Goal: Task Accomplishment & Management: Manage account settings

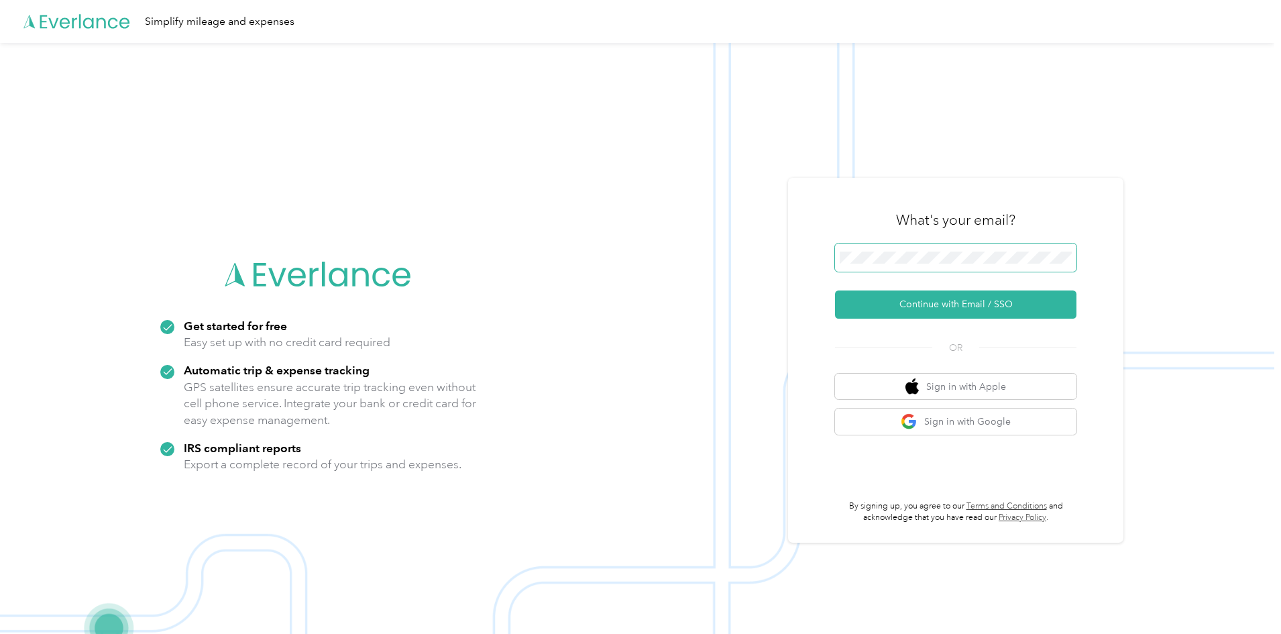
click at [1018, 251] on span at bounding box center [955, 257] width 241 height 28
click at [958, 309] on button "Continue with Email / SSO" at bounding box center [955, 304] width 241 height 28
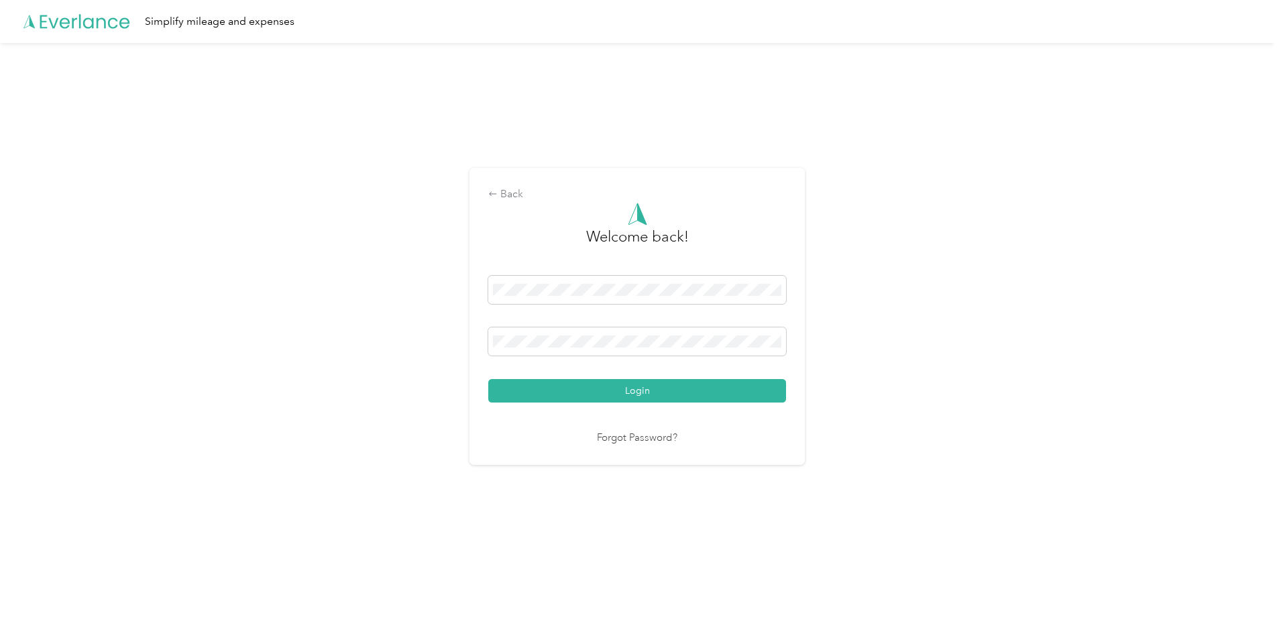
click at [488, 379] on button "Login" at bounding box center [637, 390] width 298 height 23
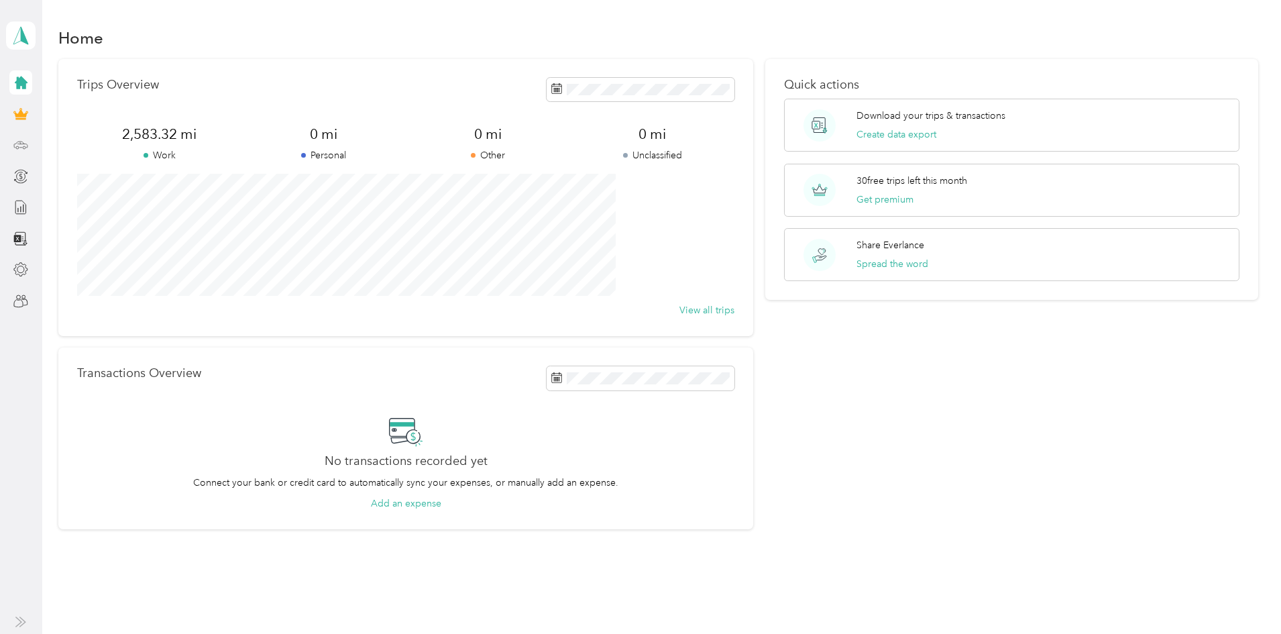
click at [23, 147] on circle at bounding box center [24, 147] width 3 height 3
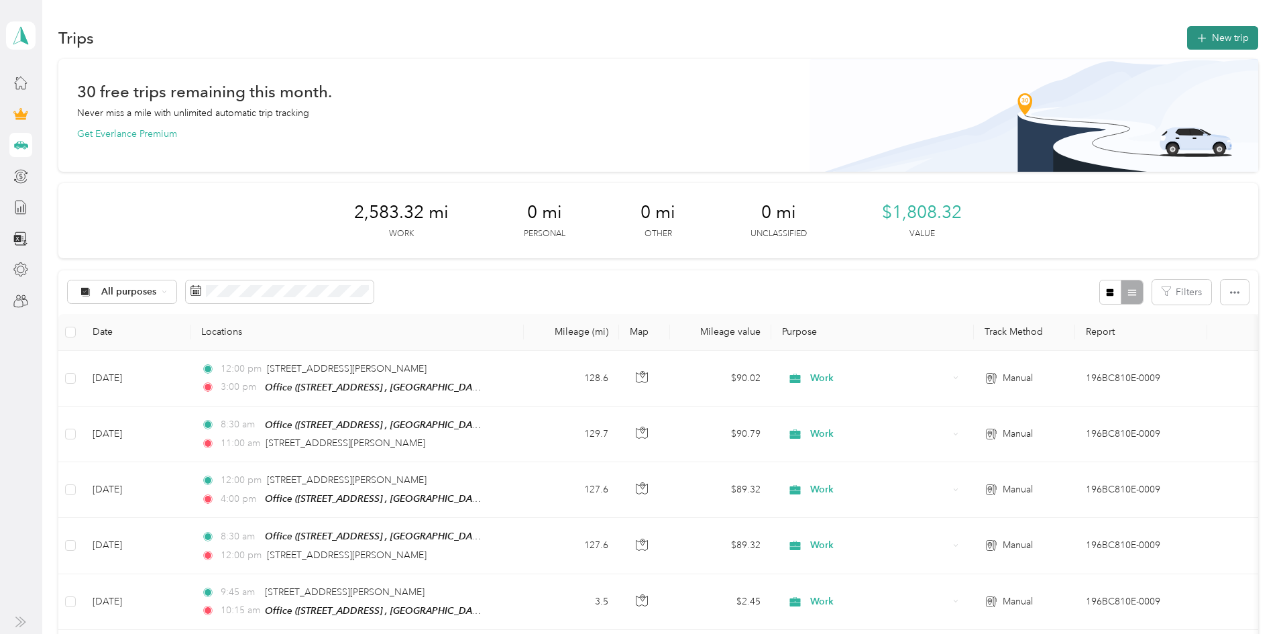
click at [1187, 41] on button "New trip" at bounding box center [1222, 37] width 71 height 23
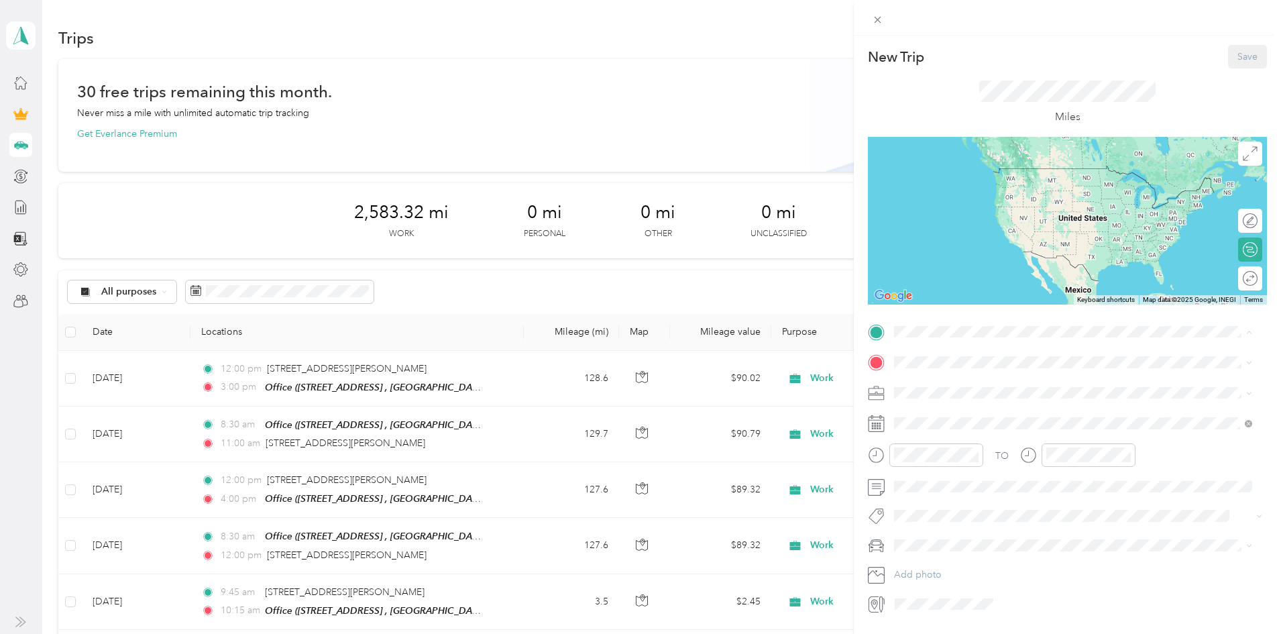
click at [964, 404] on span "[STREET_ADDRESS], [GEOGRAPHIC_DATA], [GEOGRAPHIC_DATA], [GEOGRAPHIC_DATA]" at bounding box center [1065, 406] width 292 height 25
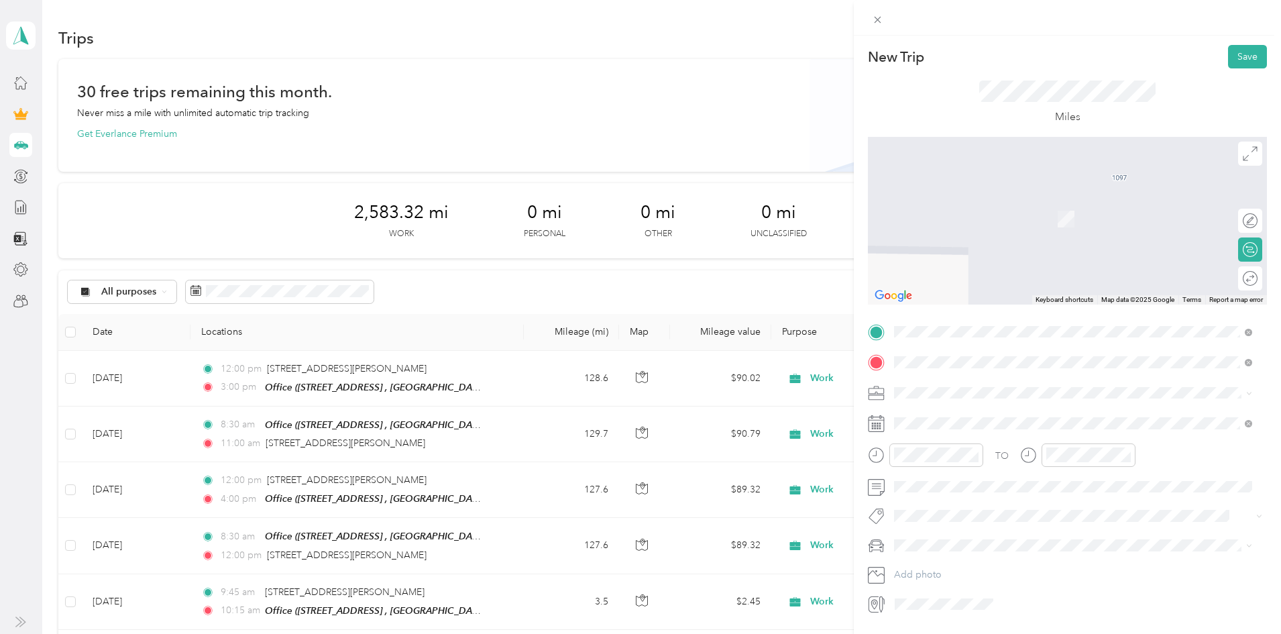
click at [974, 410] on span "[STREET_ADDRESS][US_STATE]" at bounding box center [986, 410] width 134 height 12
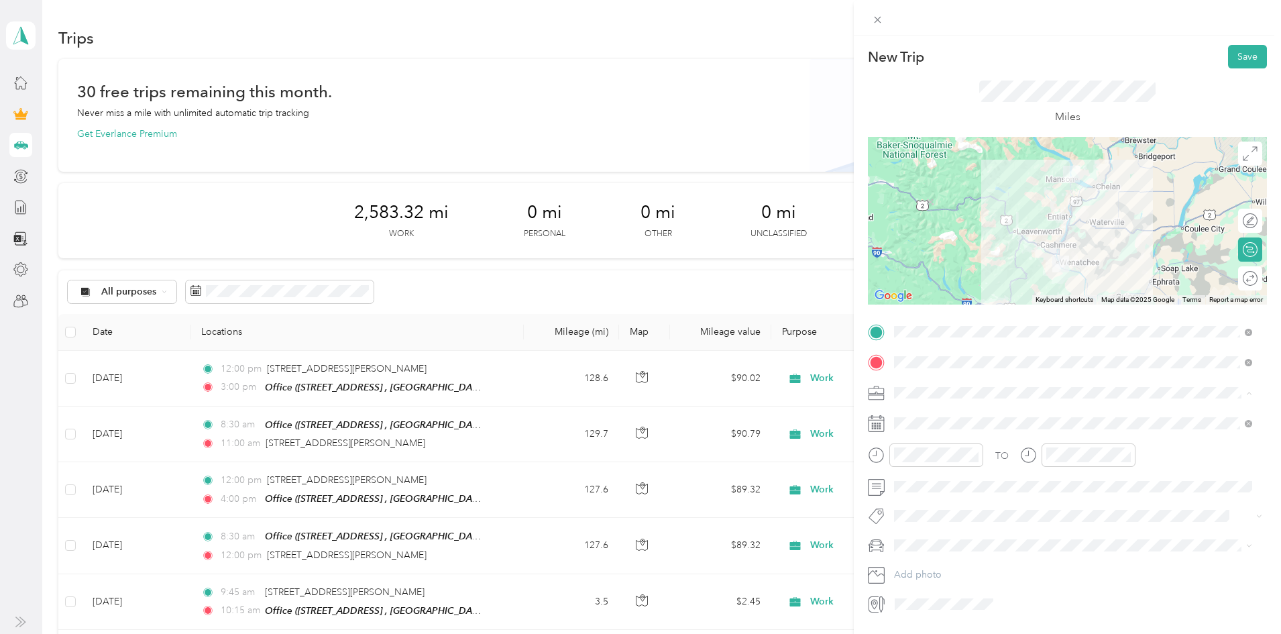
click at [920, 419] on div "Work" at bounding box center [1073, 416] width 349 height 14
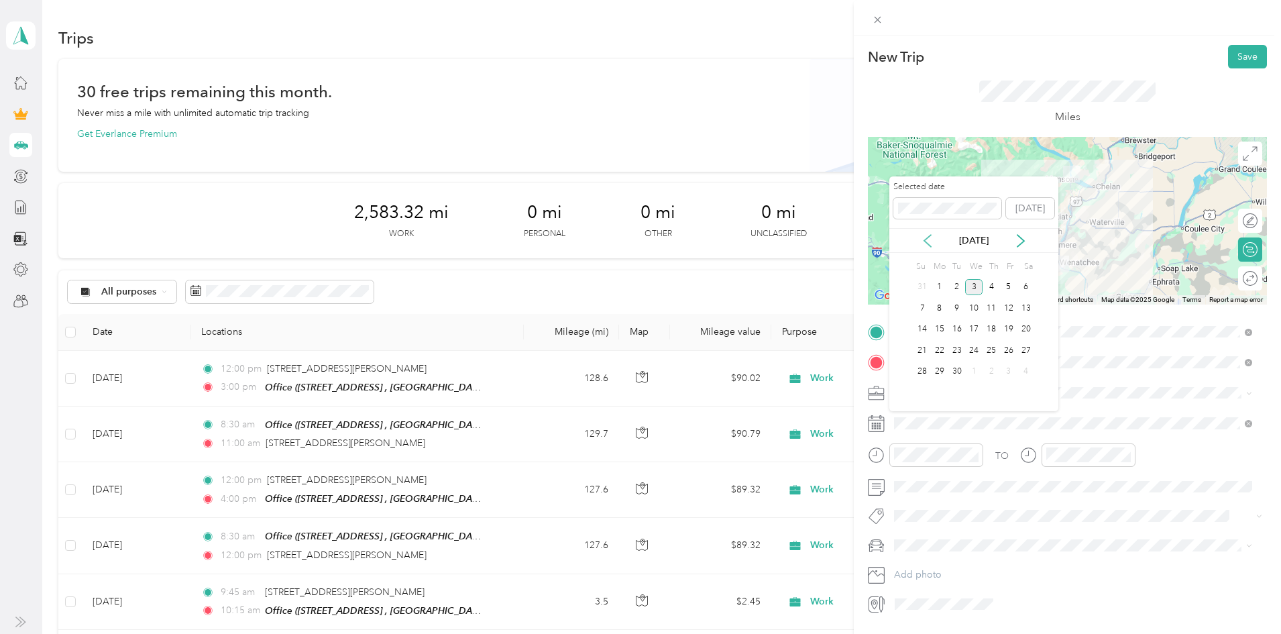
click at [929, 239] on icon at bounding box center [927, 240] width 13 height 13
click at [992, 325] on div "14" at bounding box center [990, 329] width 17 height 17
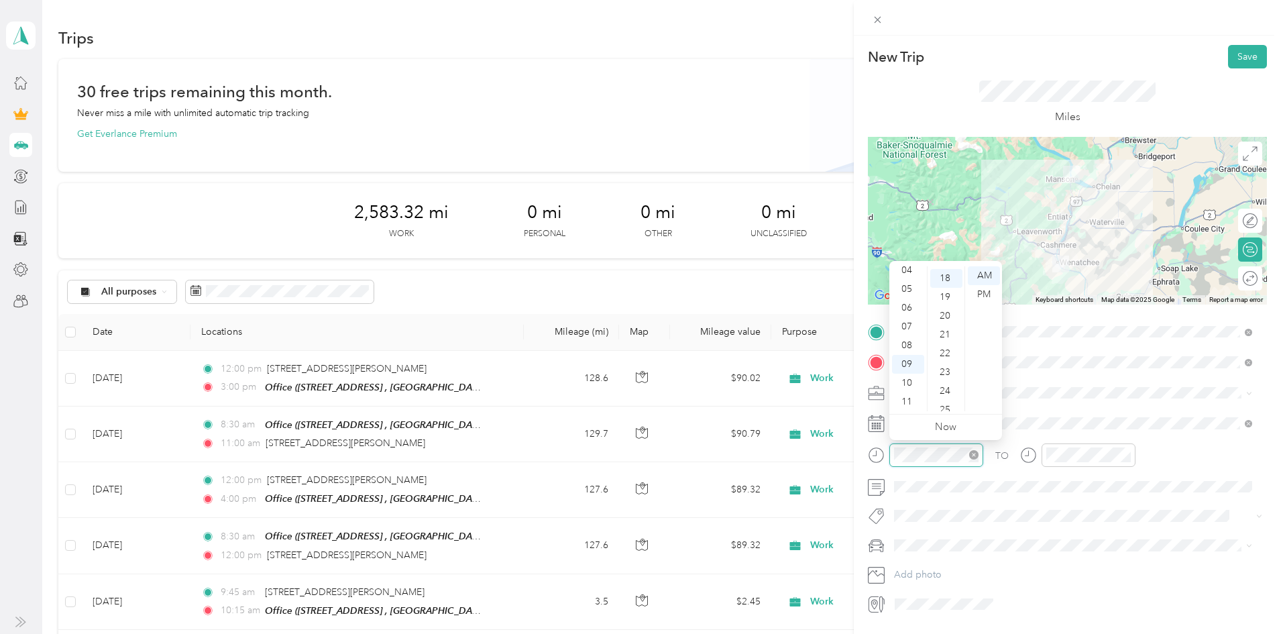
scroll to position [338, 0]
click at [909, 345] on div "08" at bounding box center [908, 345] width 32 height 19
click at [945, 276] on div "00" at bounding box center [946, 275] width 32 height 19
click at [984, 276] on div "AM" at bounding box center [984, 275] width 32 height 19
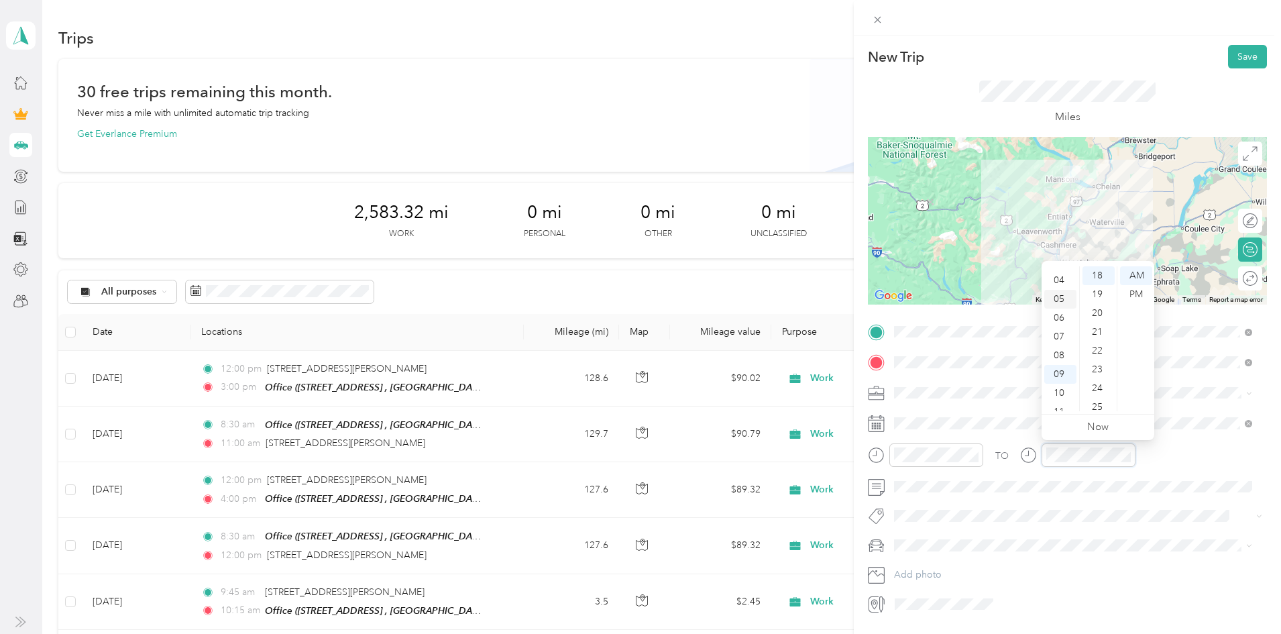
scroll to position [80, 0]
click at [1137, 294] on div "PM" at bounding box center [1136, 294] width 32 height 19
click at [1102, 300] on div "12" at bounding box center [1098, 299] width 32 height 19
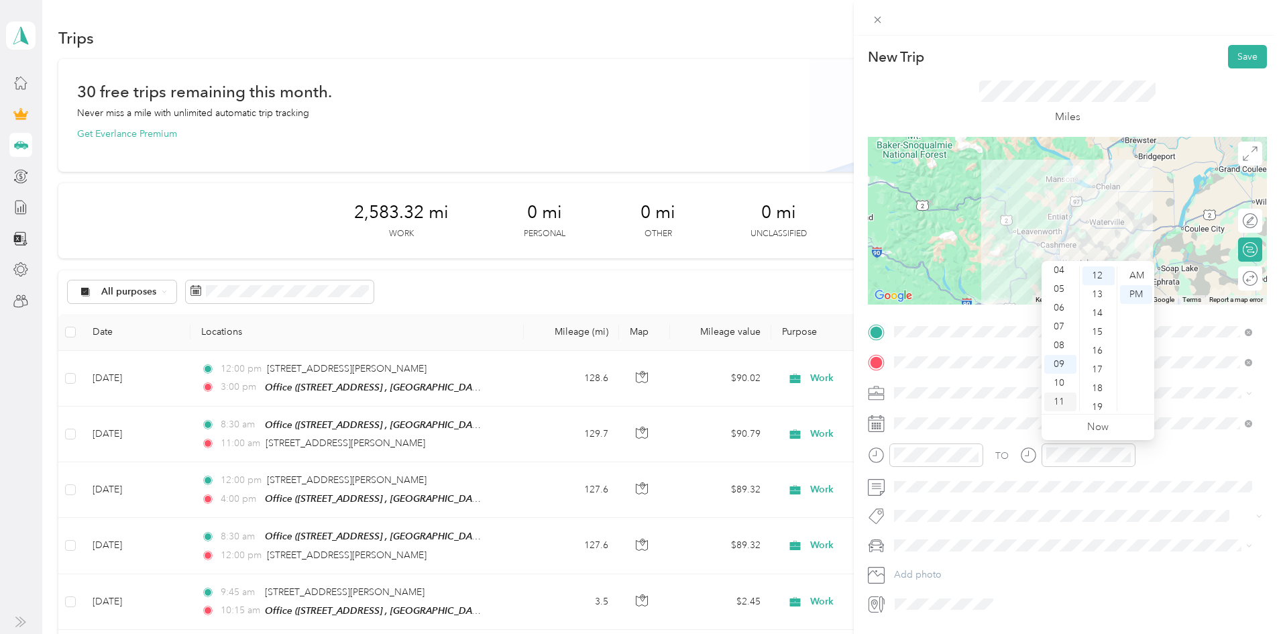
click at [1064, 398] on div "11" at bounding box center [1060, 401] width 32 height 19
click at [1134, 277] on div "AM" at bounding box center [1136, 275] width 32 height 19
click at [1096, 343] on div "30" at bounding box center [1098, 345] width 32 height 19
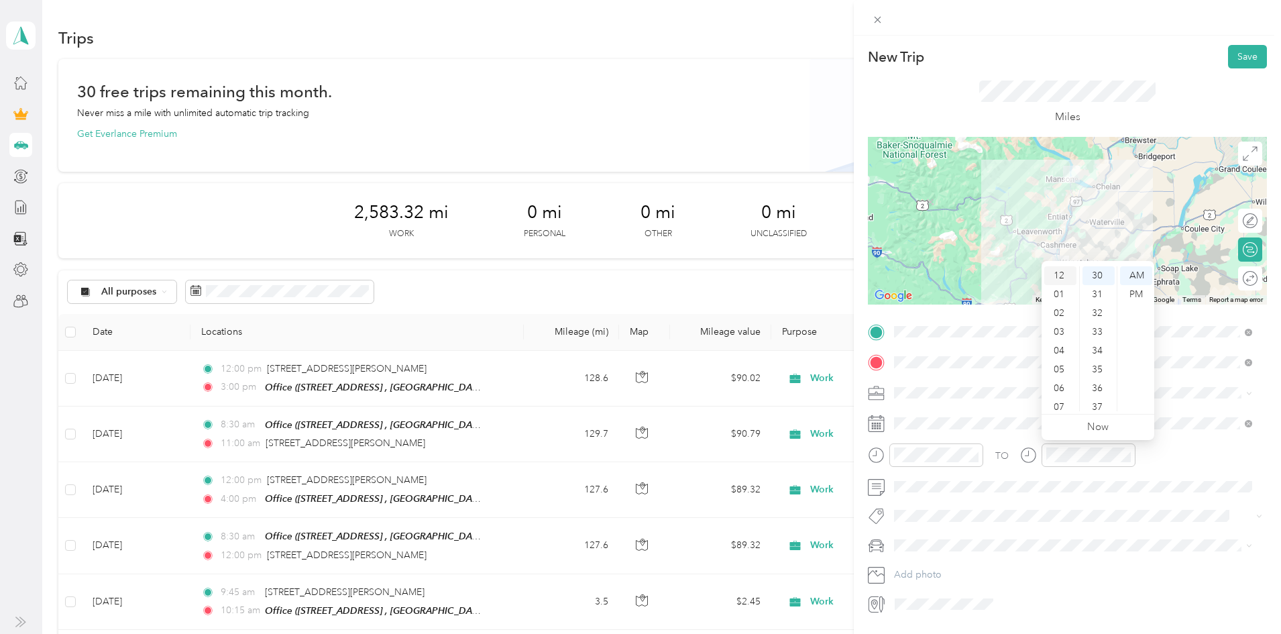
click at [1061, 270] on div "12" at bounding box center [1060, 275] width 32 height 19
click at [1061, 296] on div "01" at bounding box center [1060, 294] width 32 height 19
click at [1099, 274] on div "30" at bounding box center [1098, 275] width 32 height 19
click at [1135, 293] on div "PM" at bounding box center [1136, 294] width 32 height 19
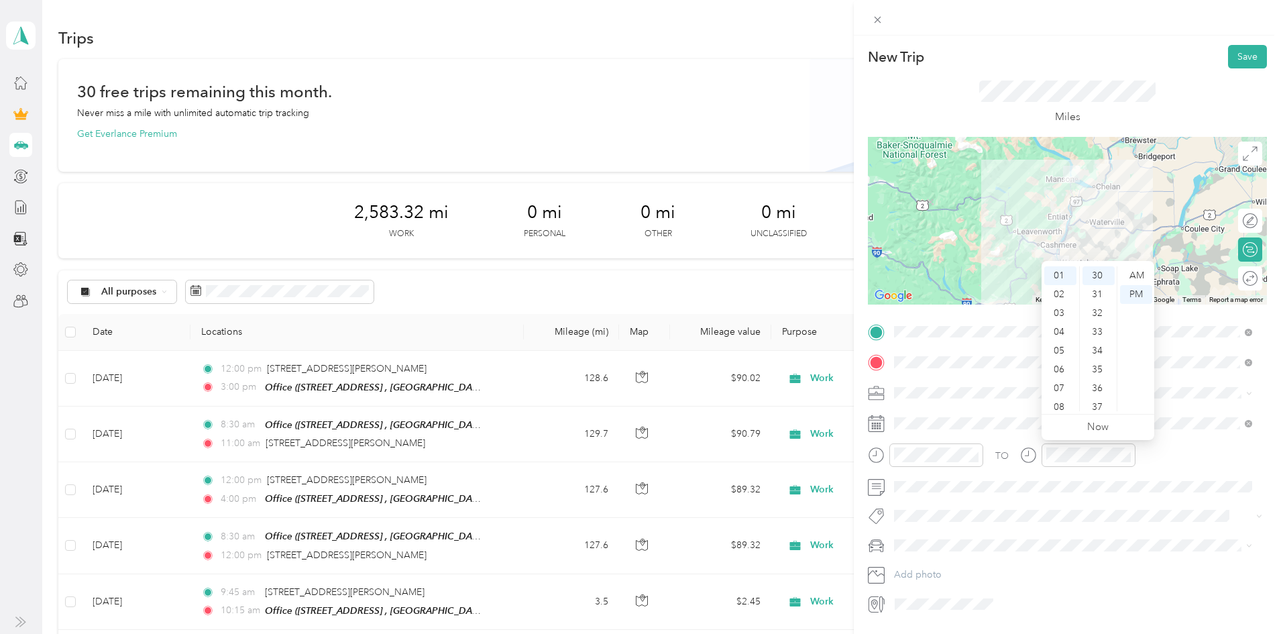
click at [1038, 532] on div "TO Add photo" at bounding box center [1067, 468] width 399 height 294
click at [1237, 59] on button "Save" at bounding box center [1247, 56] width 39 height 23
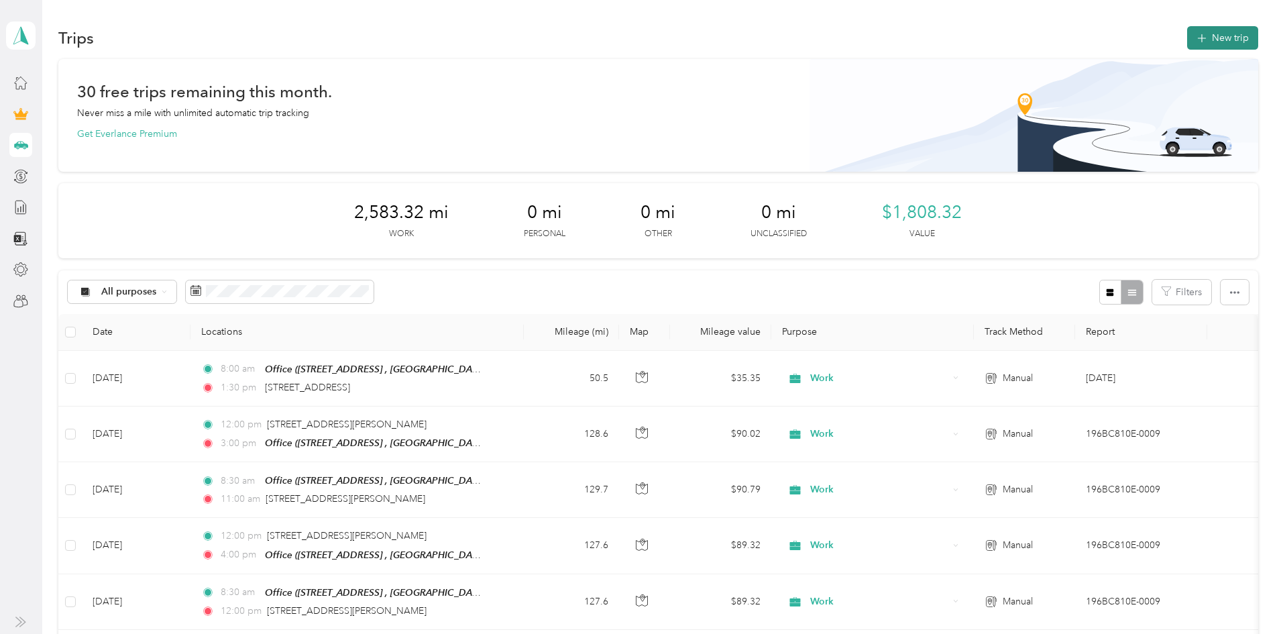
click at [1187, 43] on button "New trip" at bounding box center [1222, 37] width 71 height 23
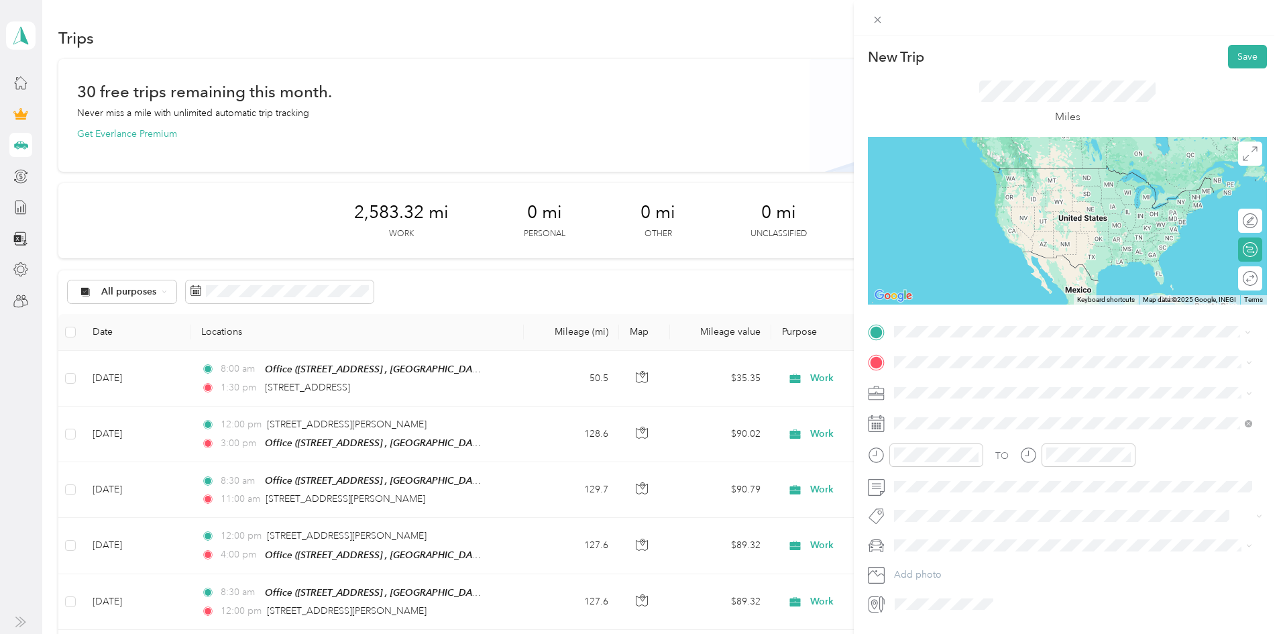
click at [961, 386] on span "[STREET_ADDRESS][US_STATE]" at bounding box center [986, 380] width 134 height 12
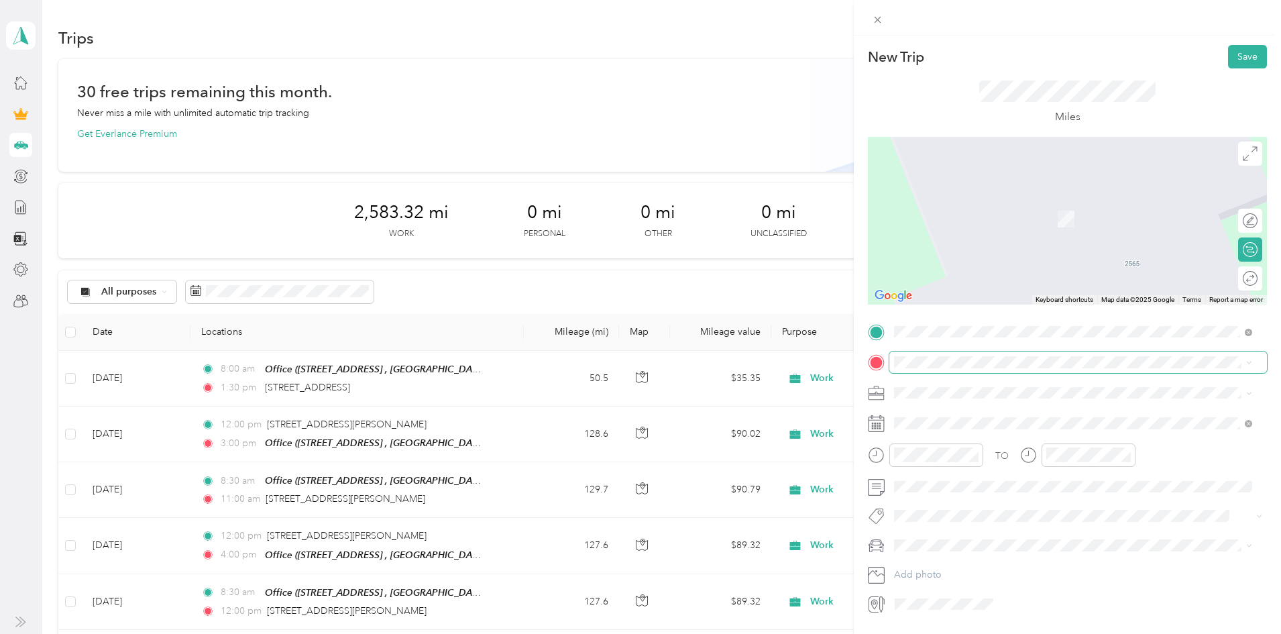
click at [933, 369] on span at bounding box center [1078, 361] width 378 height 21
click at [954, 428] on span "[STREET_ADDRESS], [GEOGRAPHIC_DATA], [GEOGRAPHIC_DATA], [GEOGRAPHIC_DATA]" at bounding box center [1065, 436] width 292 height 25
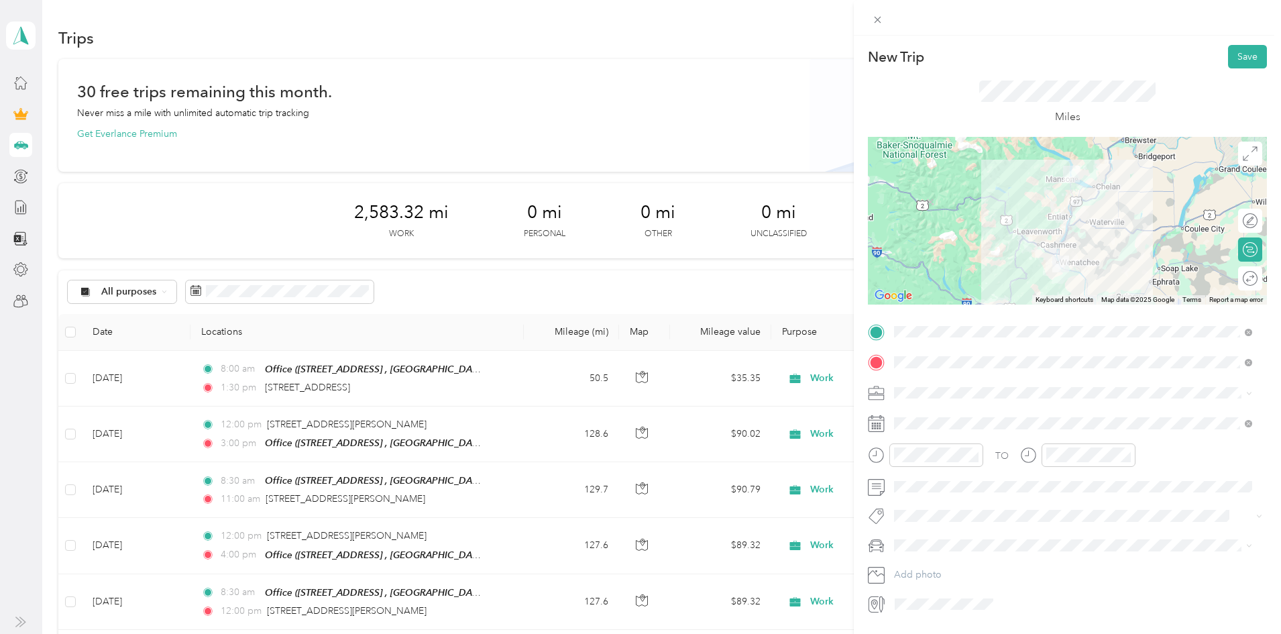
click at [922, 416] on div "Work" at bounding box center [1073, 416] width 349 height 14
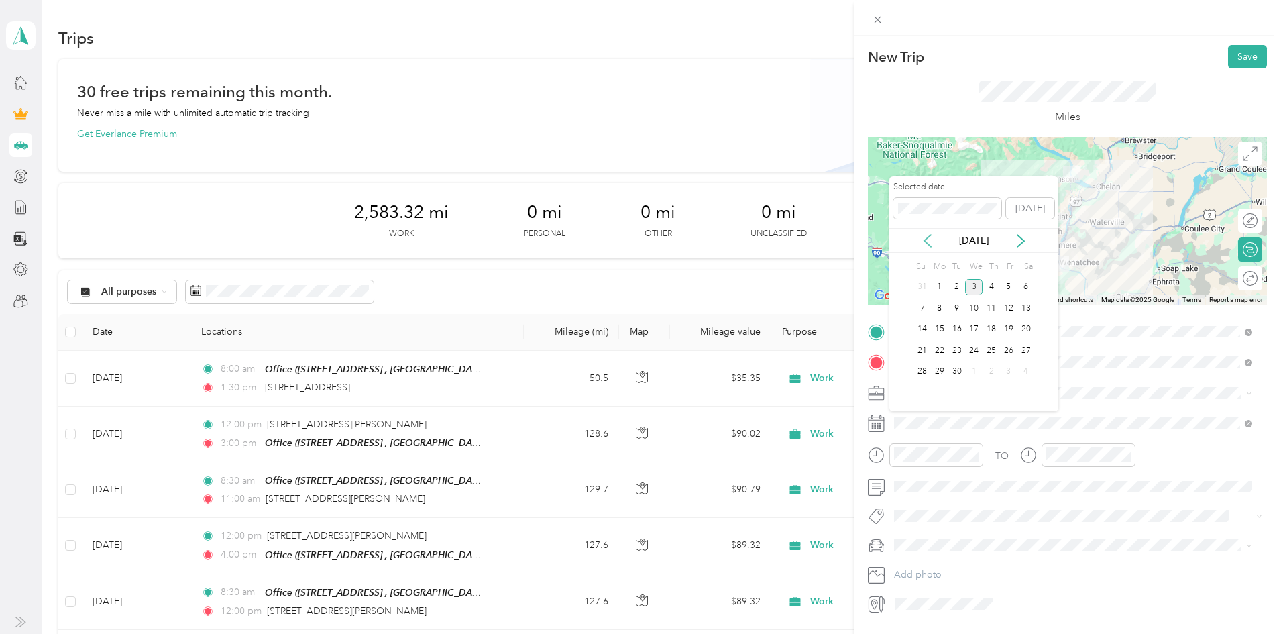
click at [929, 240] on icon at bounding box center [927, 240] width 13 height 13
click at [990, 327] on div "14" at bounding box center [990, 329] width 17 height 17
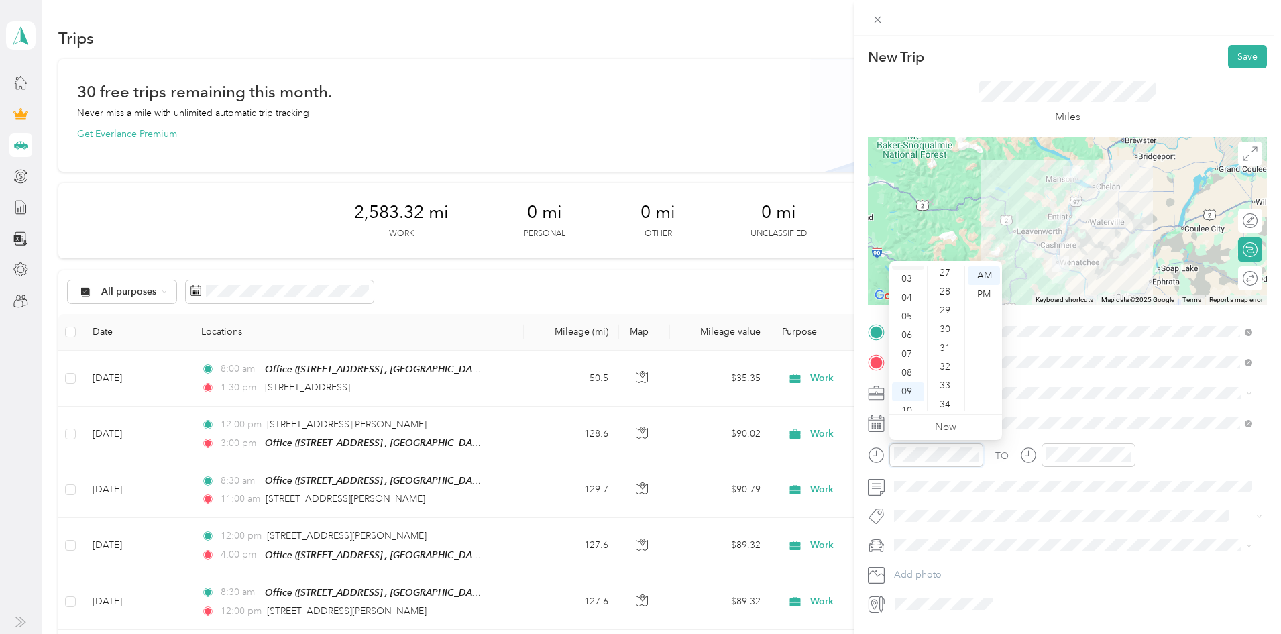
scroll to position [0, 0]
click at [909, 276] on div "12" at bounding box center [908, 275] width 32 height 19
click at [943, 369] on div "30" at bounding box center [946, 369] width 32 height 19
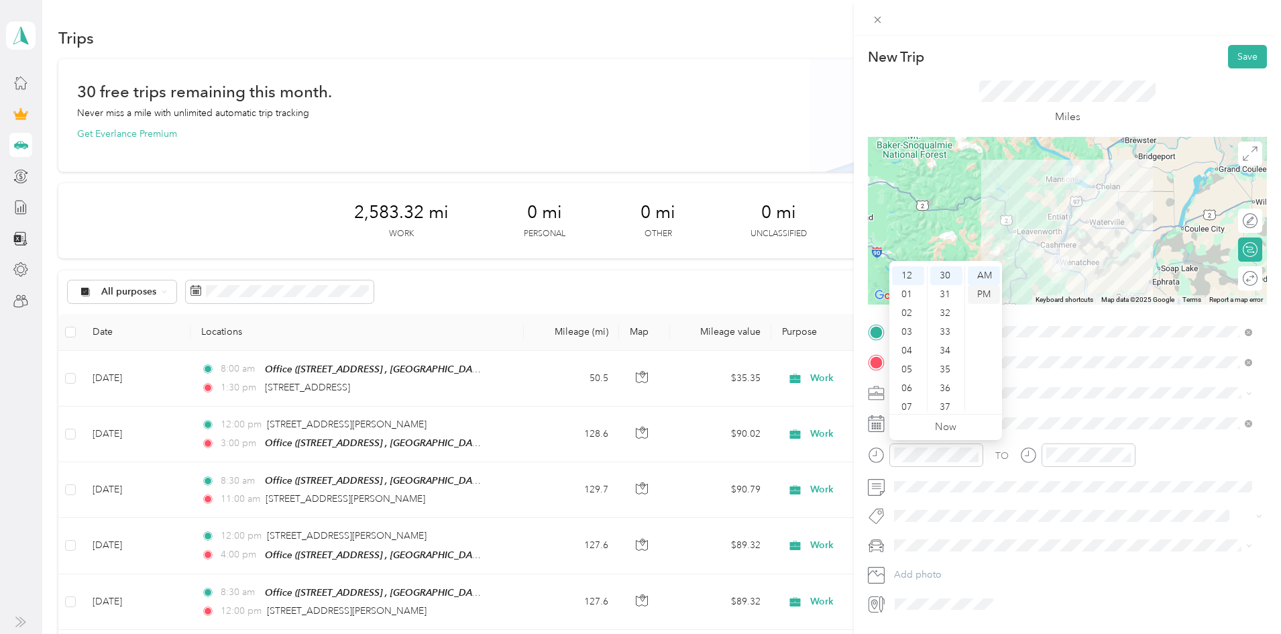
click at [982, 296] on div "PM" at bounding box center [984, 294] width 32 height 19
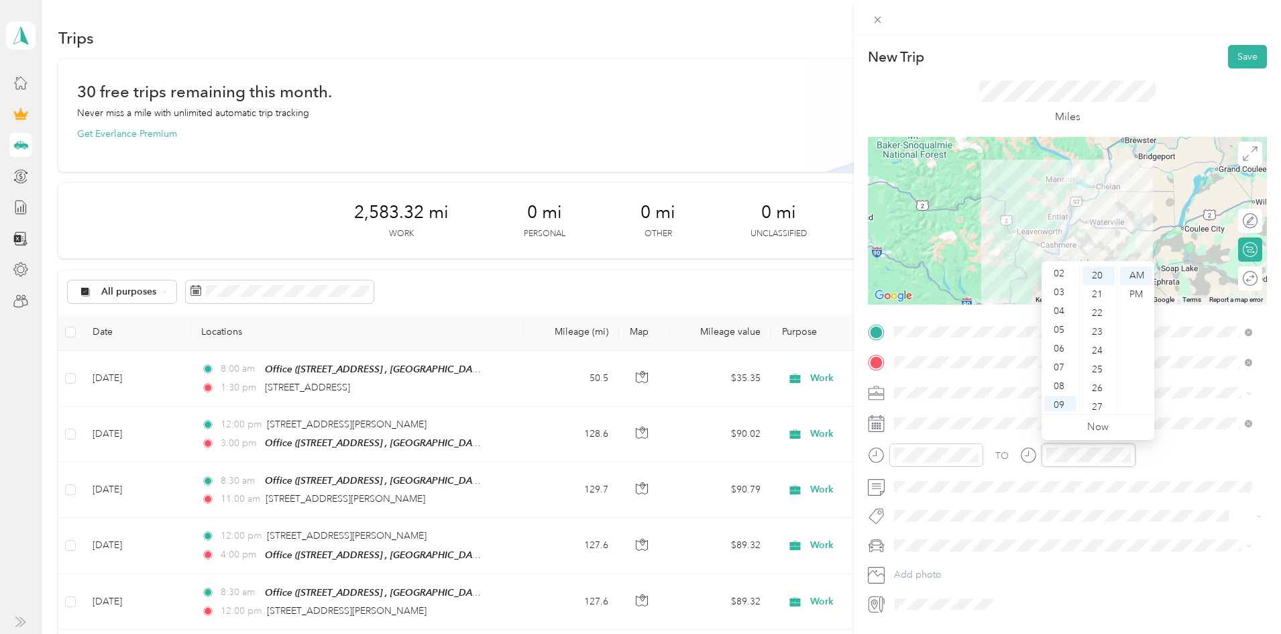
scroll to position [0, 0]
click at [1067, 294] on div "01" at bounding box center [1060, 294] width 32 height 19
click at [1101, 329] on div "30" at bounding box center [1098, 329] width 32 height 19
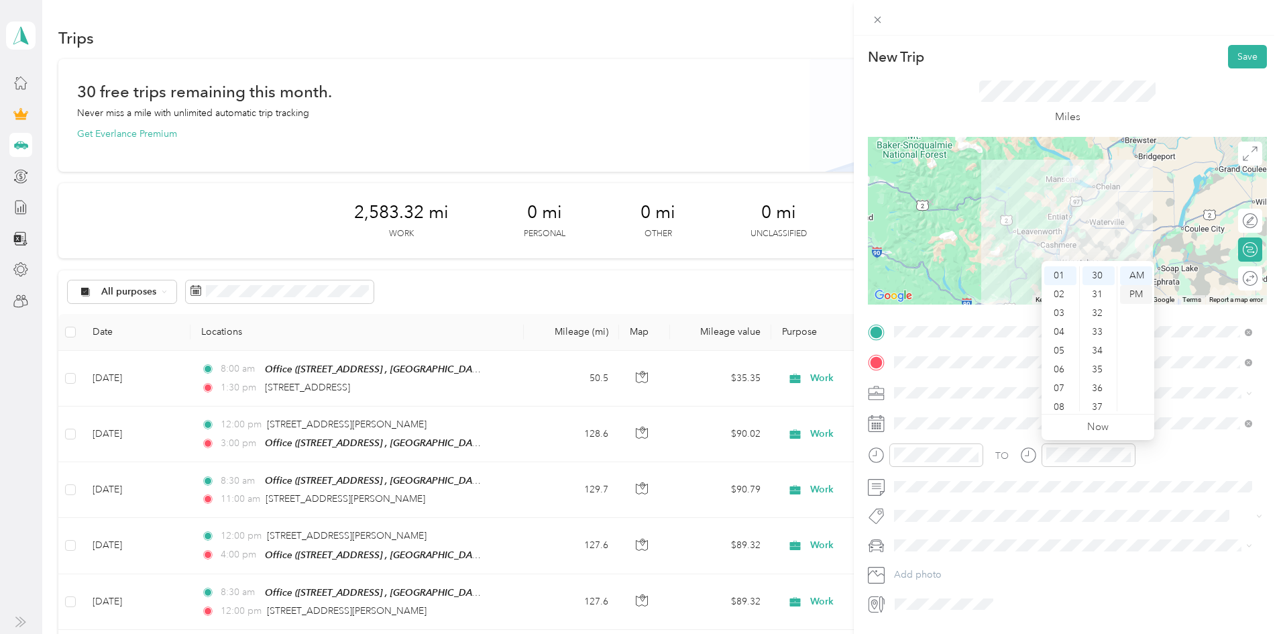
click at [1131, 295] on div "PM" at bounding box center [1136, 294] width 32 height 19
click at [1243, 62] on button "Save" at bounding box center [1247, 56] width 39 height 23
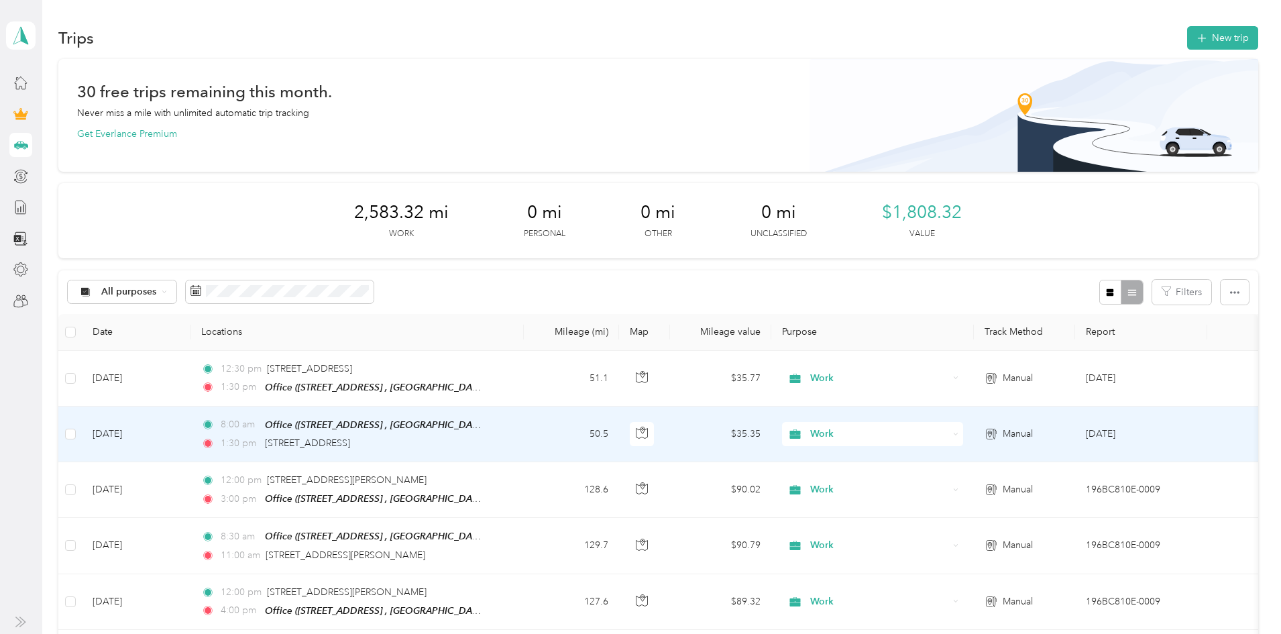
click at [483, 447] on div "1:30 pm [STREET_ADDRESS]" at bounding box center [342, 443] width 282 height 15
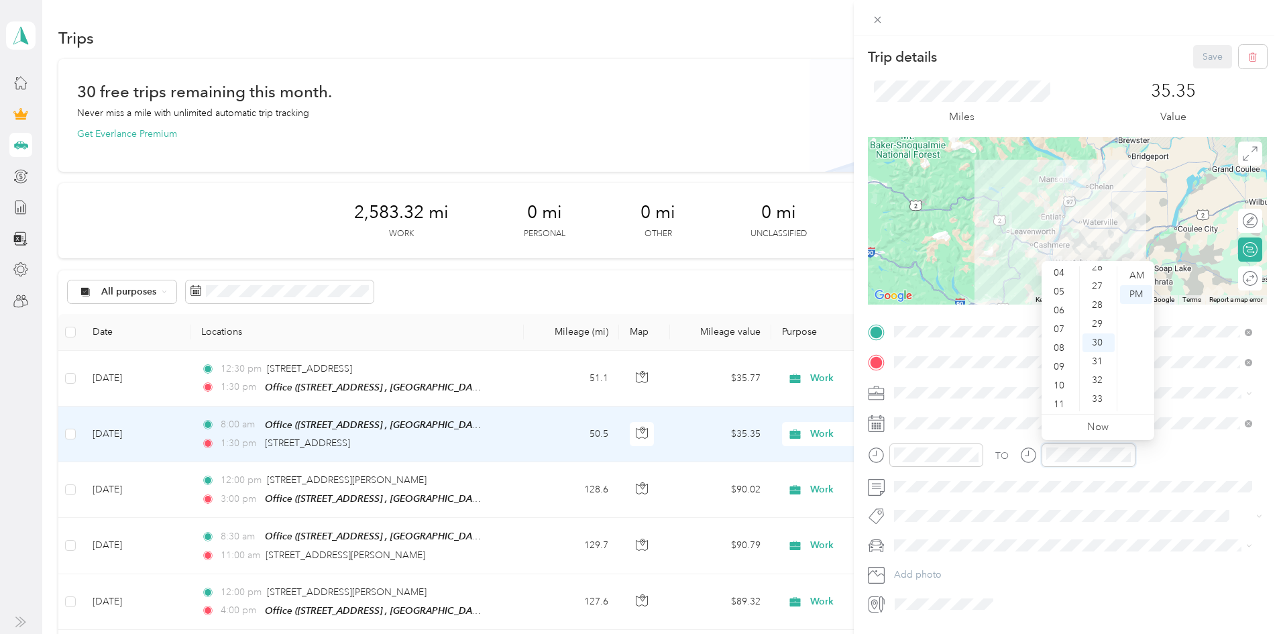
scroll to position [80, 0]
click at [1061, 378] on div "10" at bounding box center [1060, 383] width 32 height 19
click at [1140, 268] on div "AM" at bounding box center [1136, 275] width 32 height 19
click at [1101, 337] on div "30" at bounding box center [1098, 342] width 32 height 19
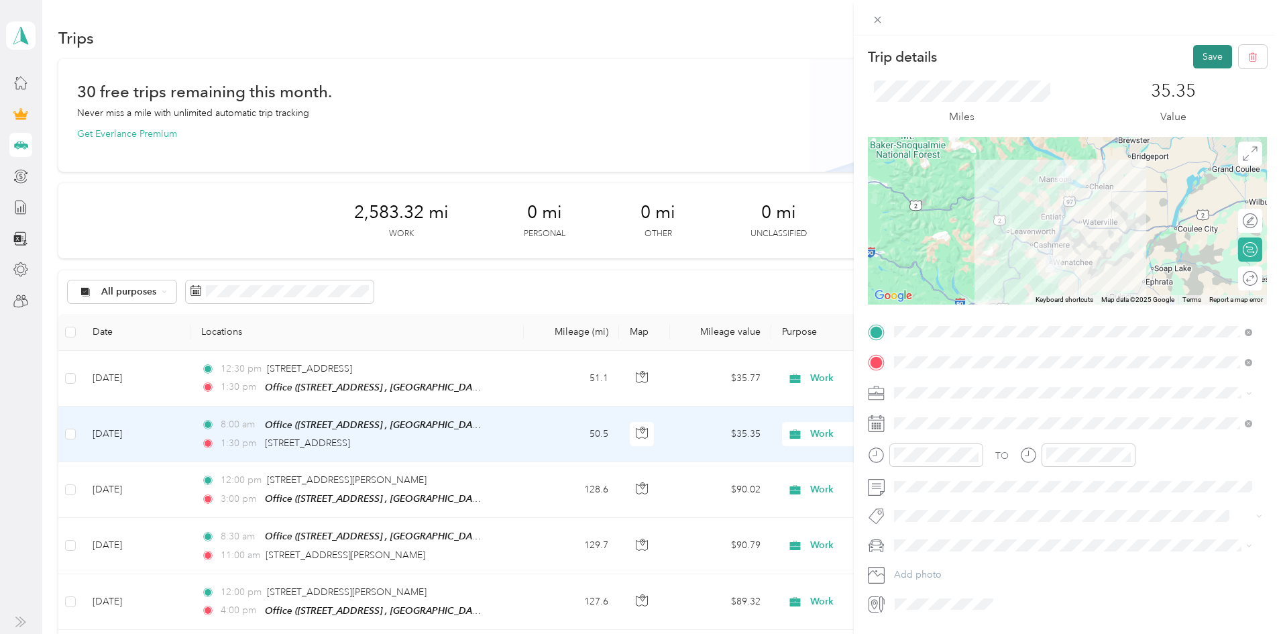
click at [1207, 62] on button "Save" at bounding box center [1212, 56] width 39 height 23
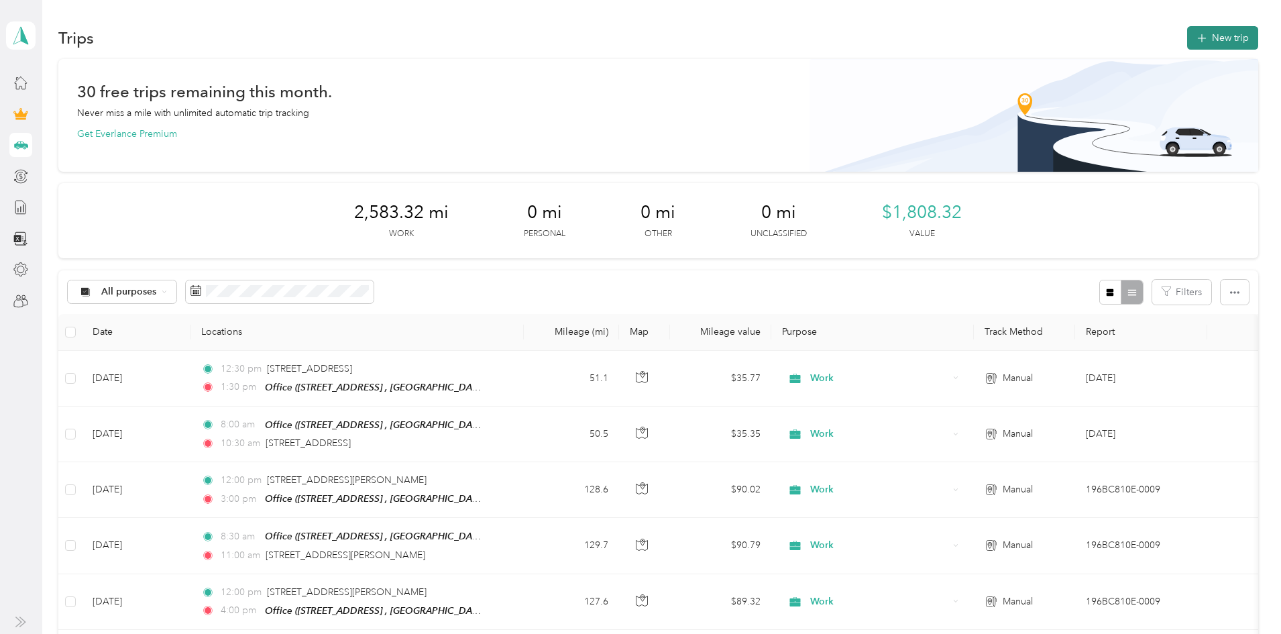
click at [1187, 38] on button "New trip" at bounding box center [1222, 37] width 71 height 23
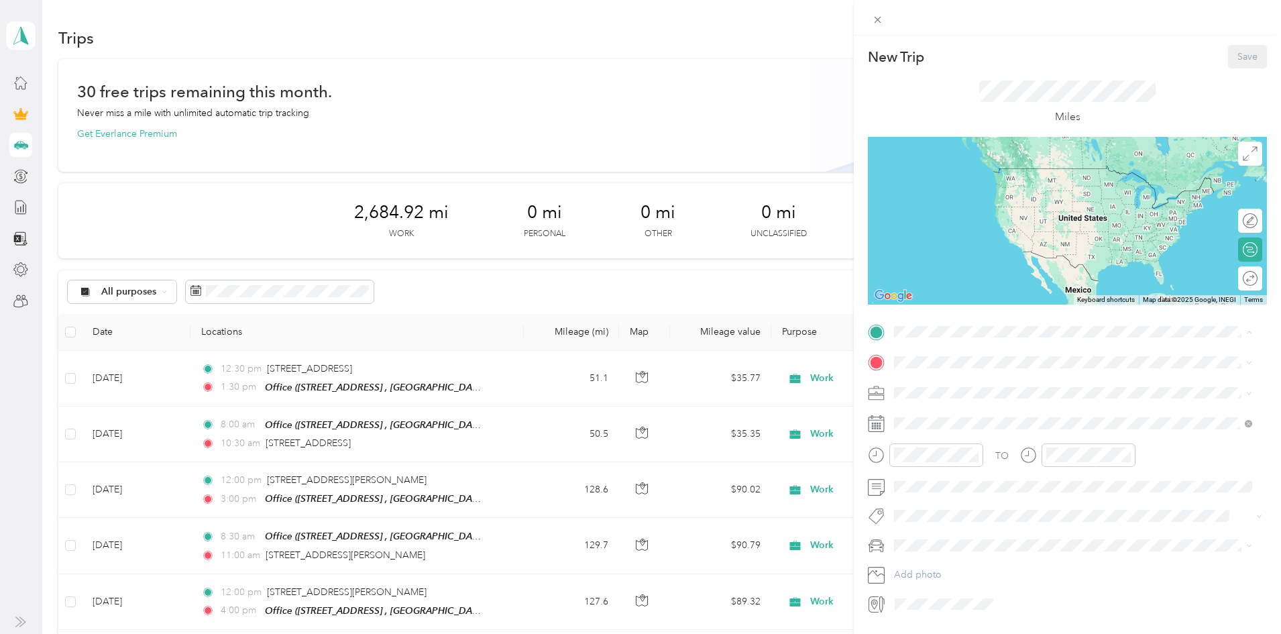
click at [978, 404] on div "Office [STREET_ADDRESS], [GEOGRAPHIC_DATA], [GEOGRAPHIC_DATA], [GEOGRAPHIC_DATA]" at bounding box center [1083, 400] width 328 height 42
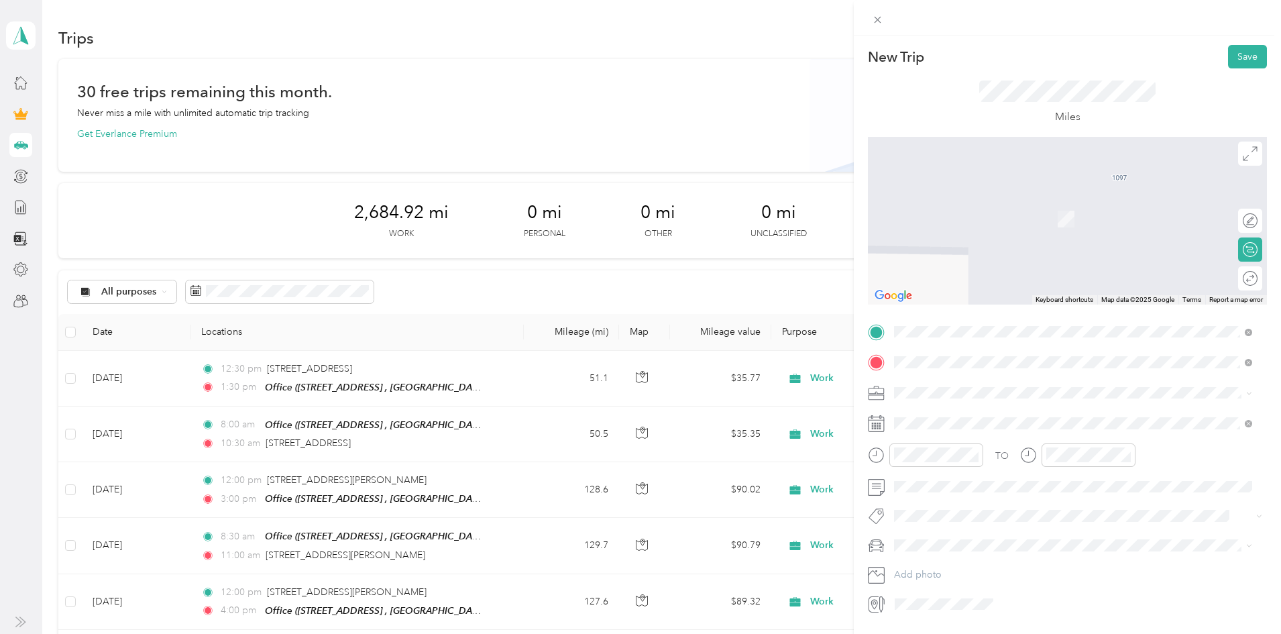
click at [1018, 416] on span "[STREET_ADDRESS][US_STATE]" at bounding box center [986, 410] width 134 height 12
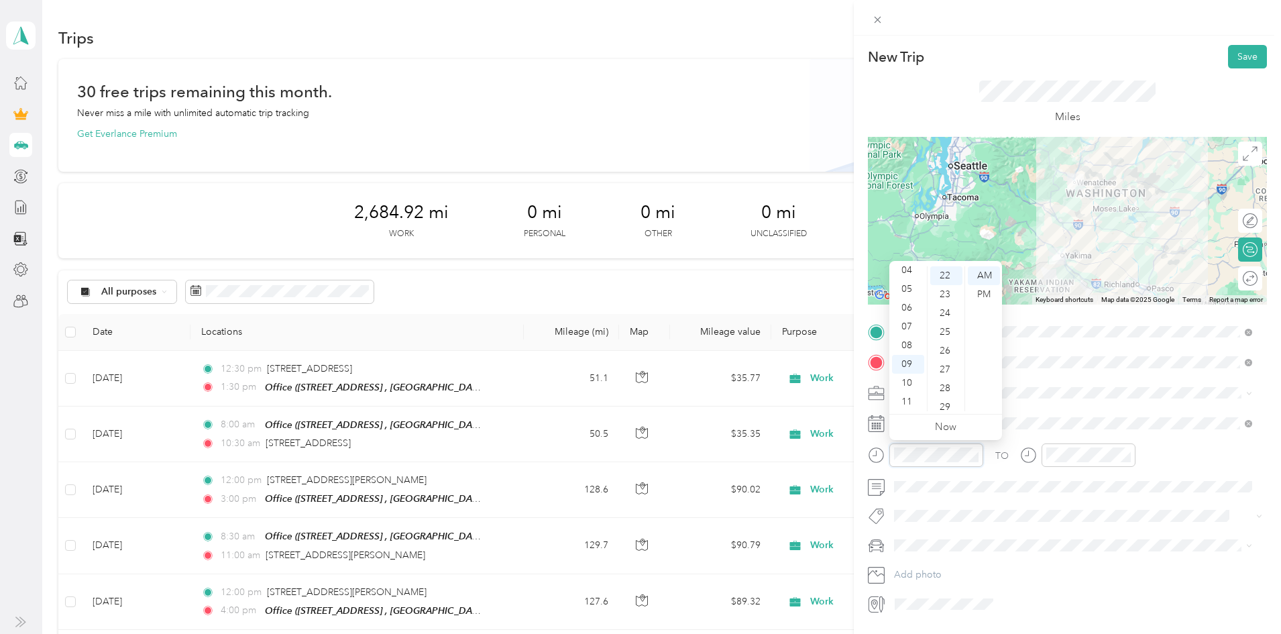
scroll to position [413, 0]
click at [905, 327] on div "07" at bounding box center [908, 326] width 32 height 19
click at [947, 278] on div "00" at bounding box center [946, 275] width 32 height 19
click at [990, 271] on div "AM" at bounding box center [984, 275] width 32 height 19
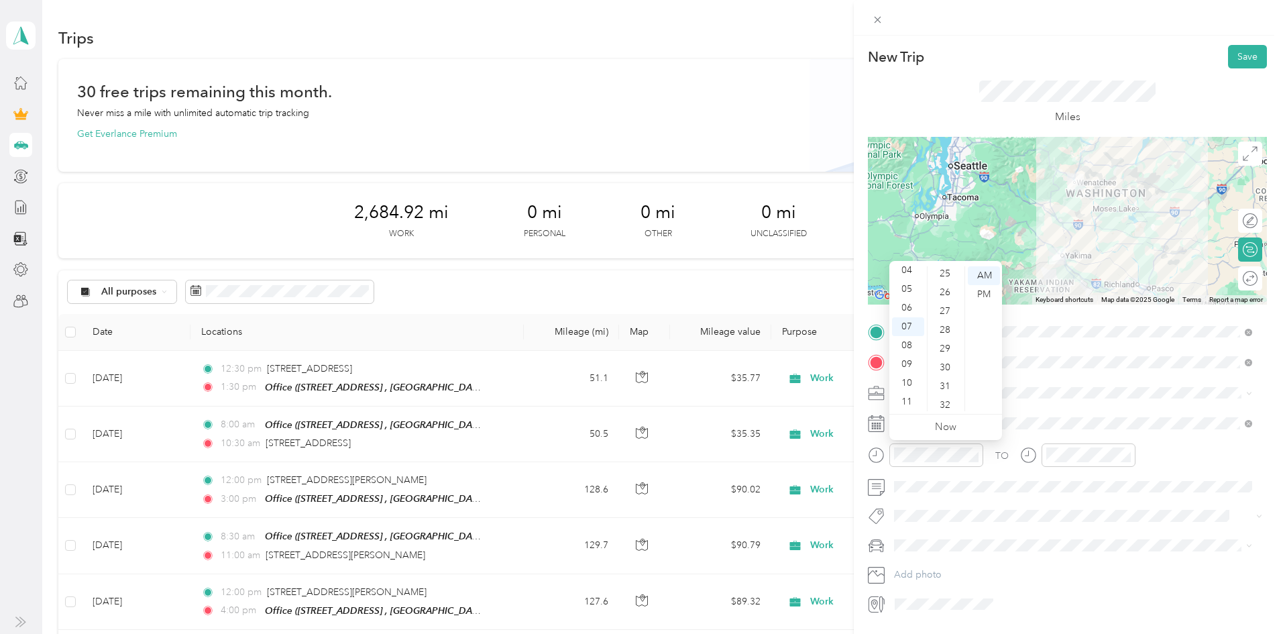
scroll to position [469, 0]
click at [947, 371] on div "30" at bounding box center [946, 369] width 32 height 19
click at [982, 278] on div "AM" at bounding box center [984, 275] width 32 height 19
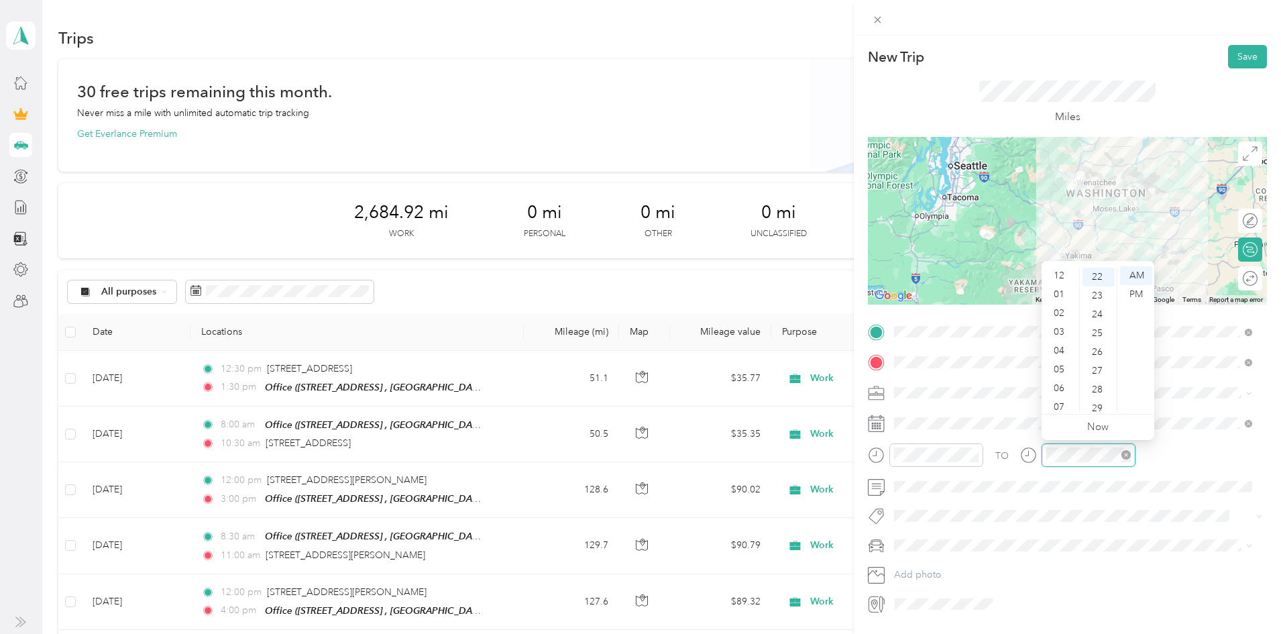
scroll to position [80, 0]
click at [1059, 380] on div "10" at bounding box center [1060, 383] width 32 height 19
click at [1100, 274] on div "00" at bounding box center [1098, 275] width 32 height 19
click at [1137, 275] on div "AM" at bounding box center [1136, 275] width 32 height 19
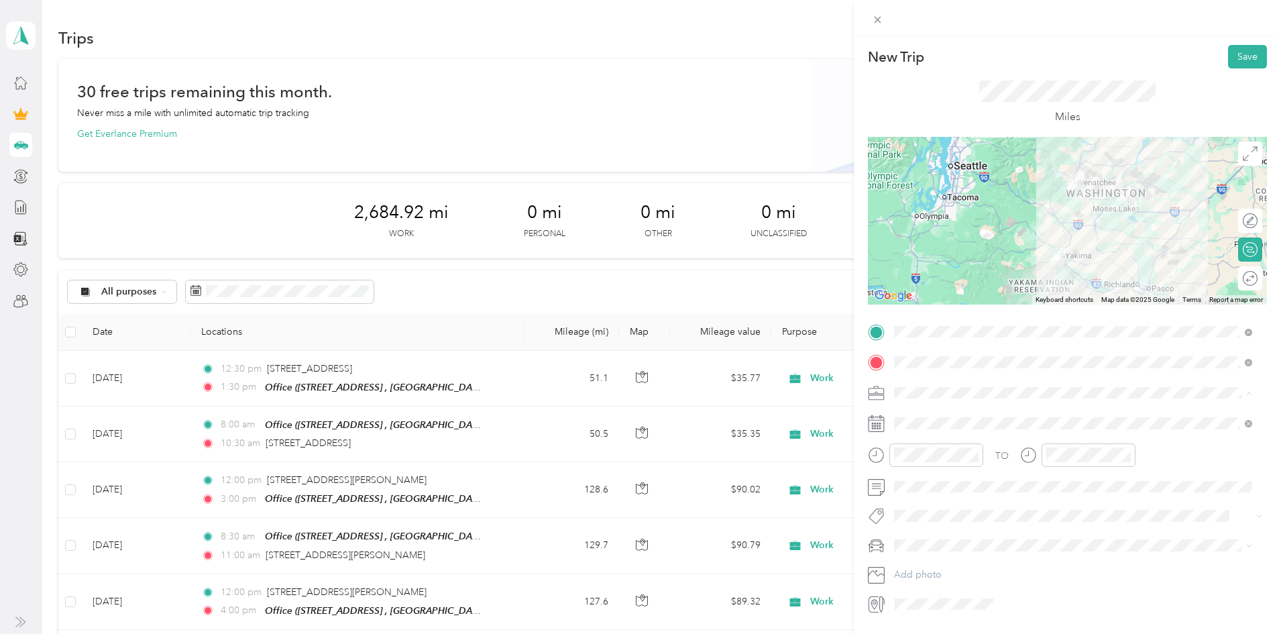
click at [937, 416] on div "Work" at bounding box center [1073, 416] width 349 height 14
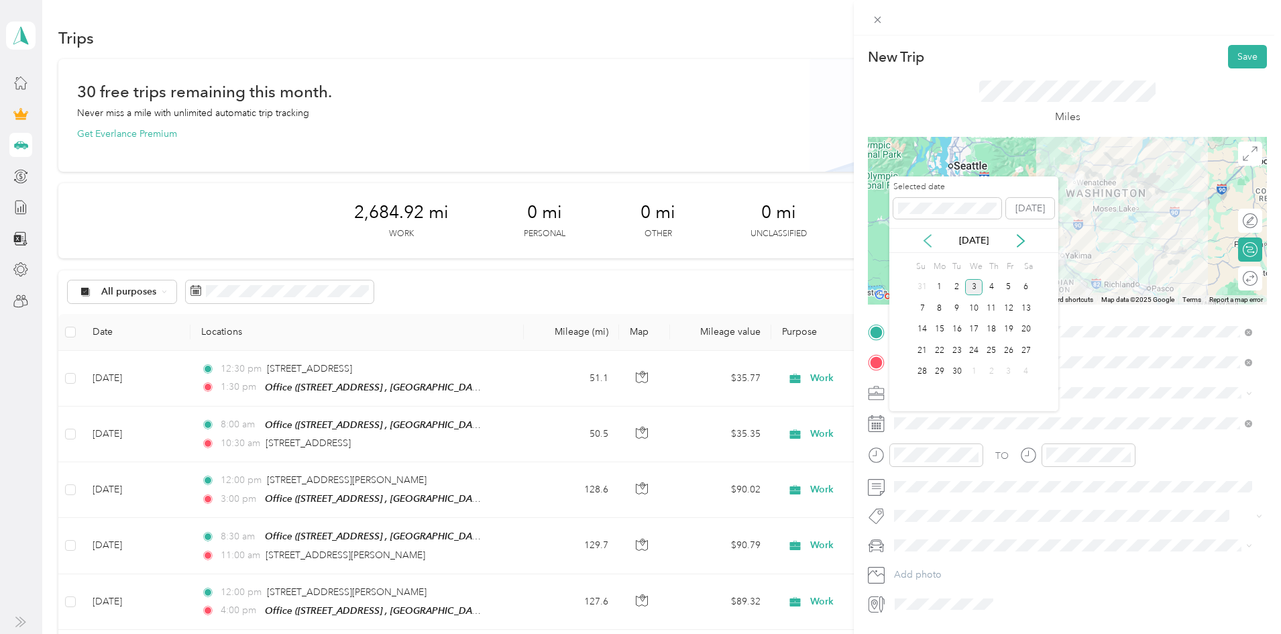
click at [924, 244] on icon at bounding box center [927, 240] width 13 height 13
click at [1006, 351] on div "22" at bounding box center [1008, 350] width 17 height 17
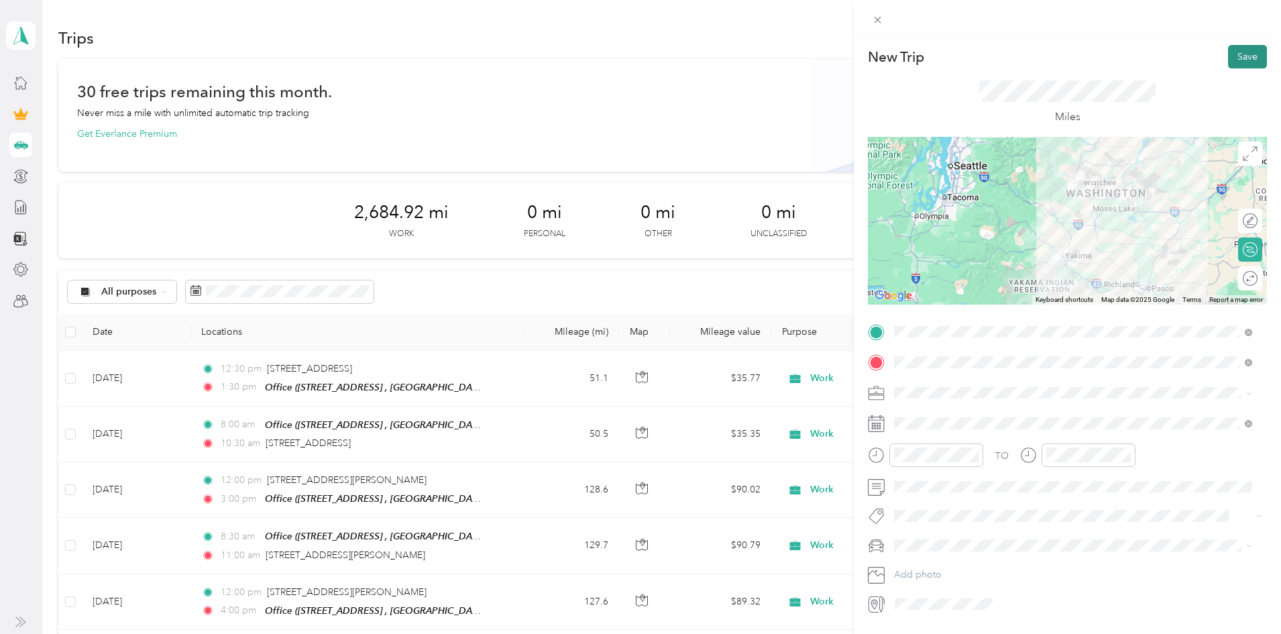
click at [1238, 60] on button "Save" at bounding box center [1247, 56] width 39 height 23
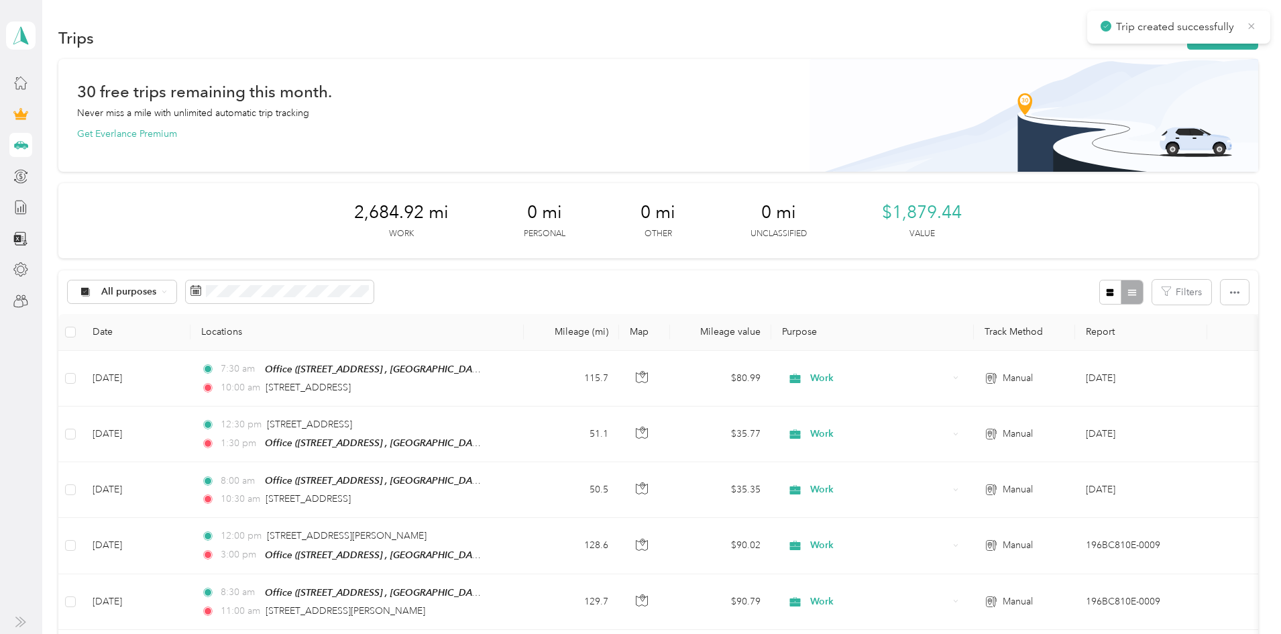
click at [1249, 28] on icon at bounding box center [1252, 26] width 6 height 6
click at [1187, 32] on button "New trip" at bounding box center [1222, 37] width 71 height 23
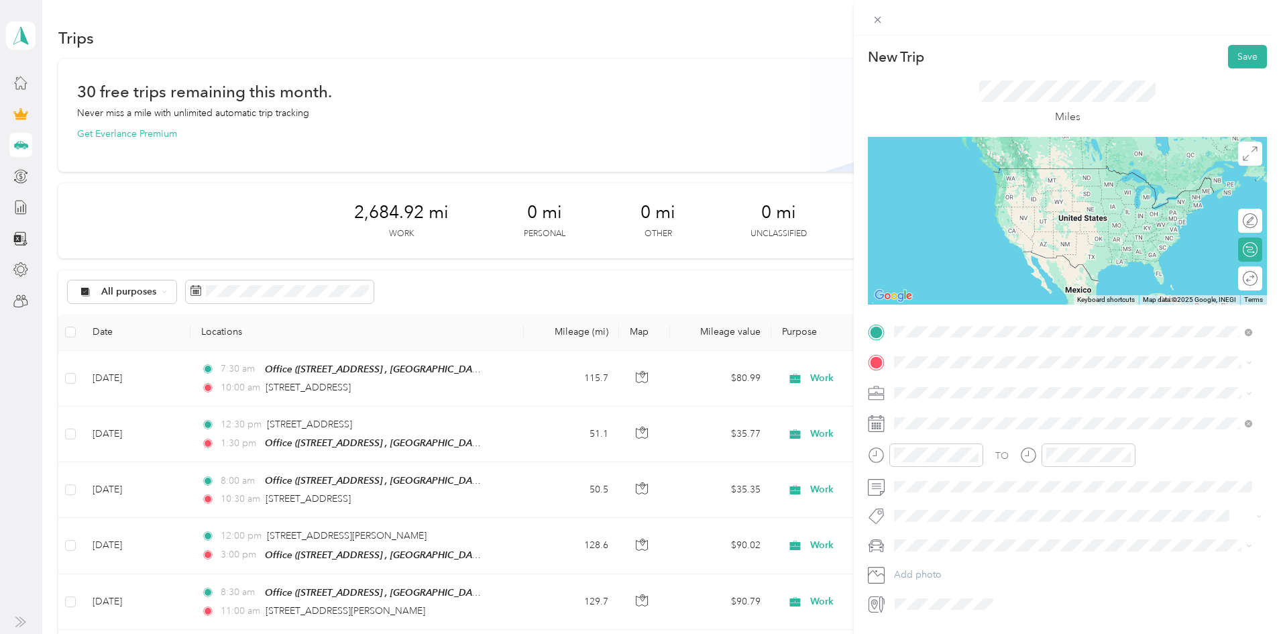
click at [972, 378] on span "[STREET_ADDRESS][US_STATE]" at bounding box center [986, 380] width 134 height 12
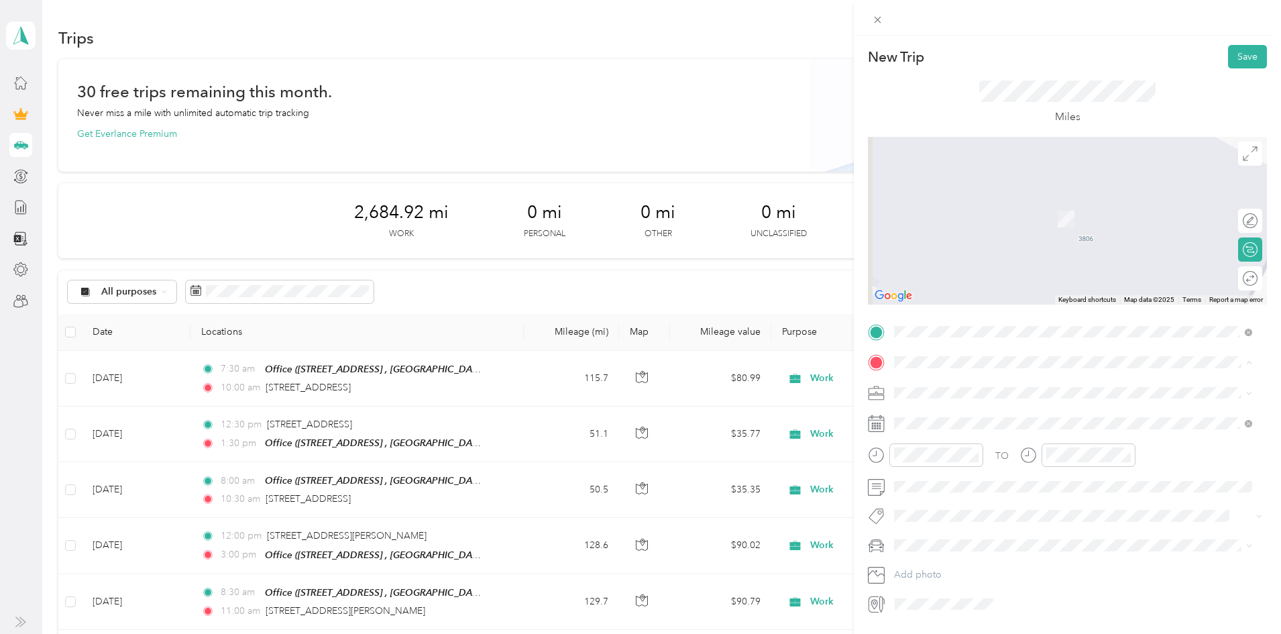
click at [969, 432] on span "[STREET_ADDRESS], [GEOGRAPHIC_DATA], [GEOGRAPHIC_DATA], [GEOGRAPHIC_DATA]" at bounding box center [1065, 436] width 292 height 25
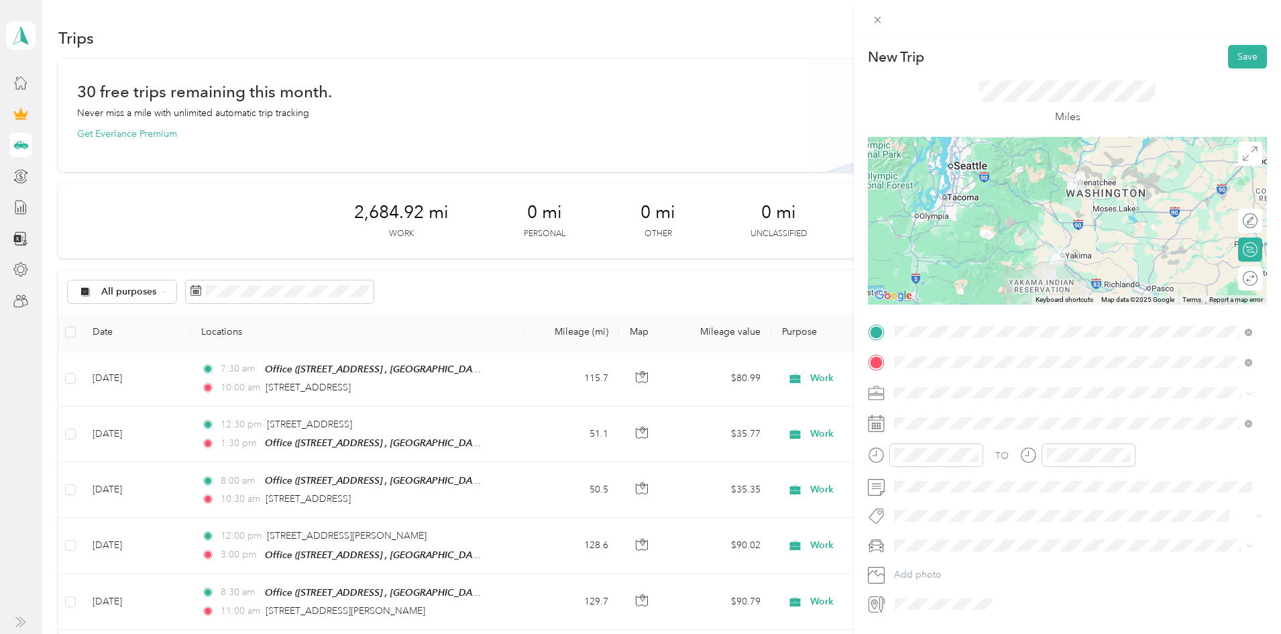
click at [925, 386] on span at bounding box center [1078, 392] width 378 height 21
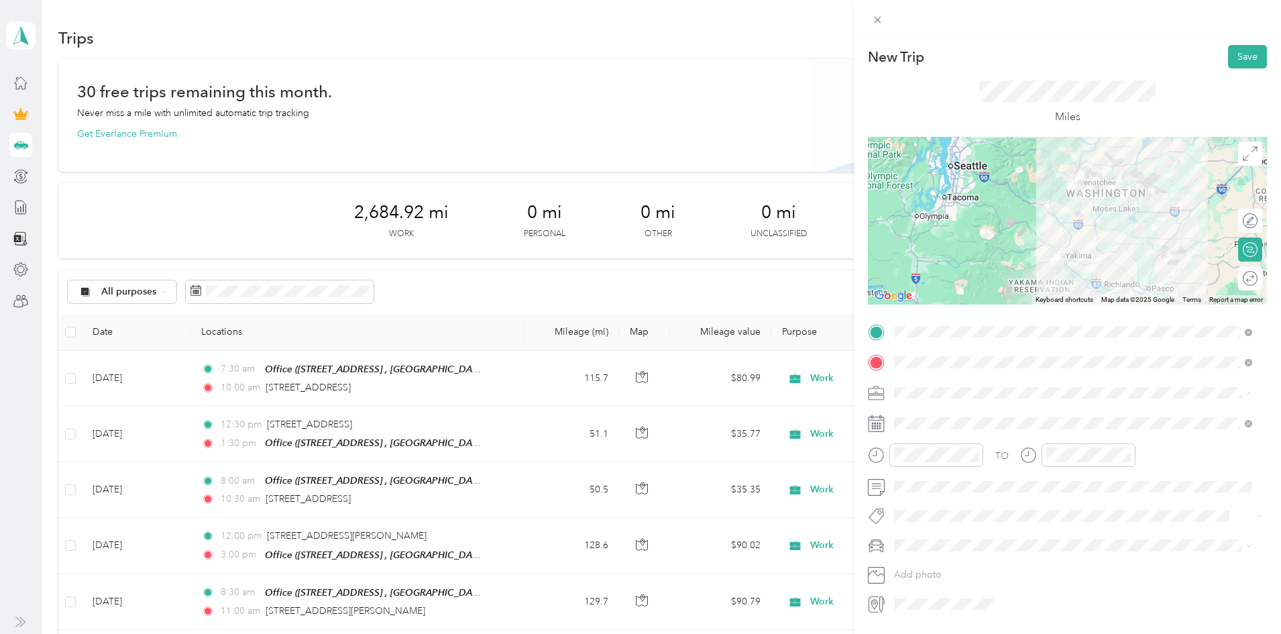
click at [917, 414] on span "Work" at bounding box center [910, 415] width 23 height 11
click at [874, 424] on icon at bounding box center [876, 423] width 17 height 17
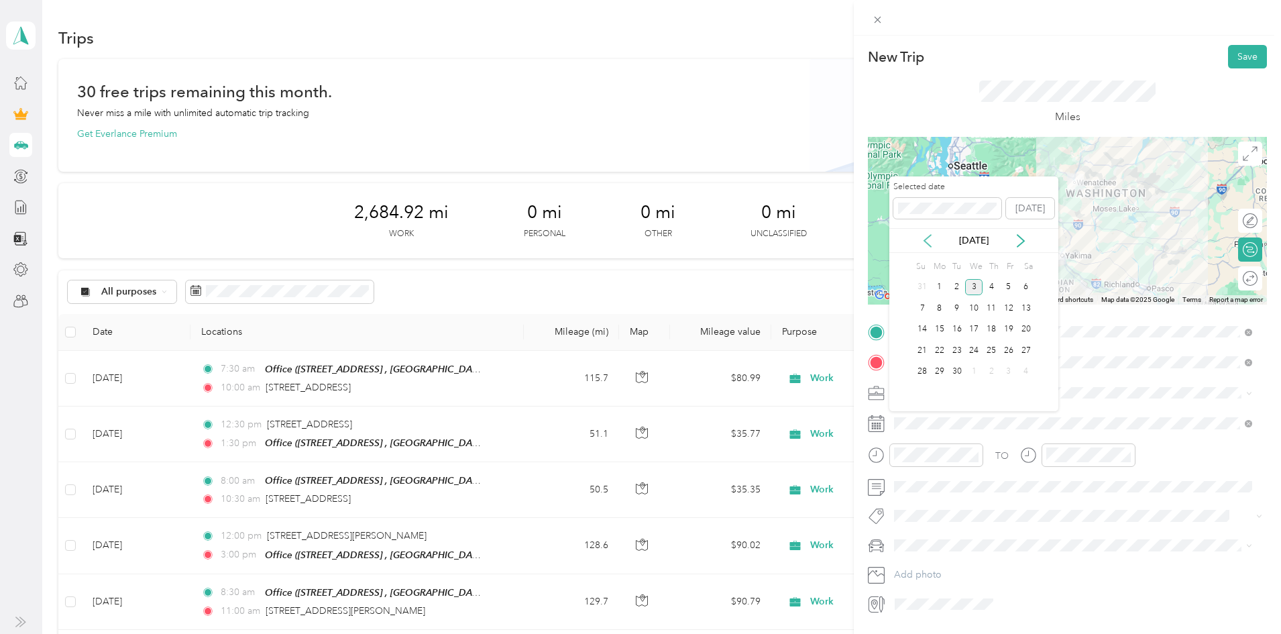
click at [925, 239] on icon at bounding box center [927, 241] width 7 height 12
click at [1011, 351] on div "22" at bounding box center [1008, 350] width 17 height 17
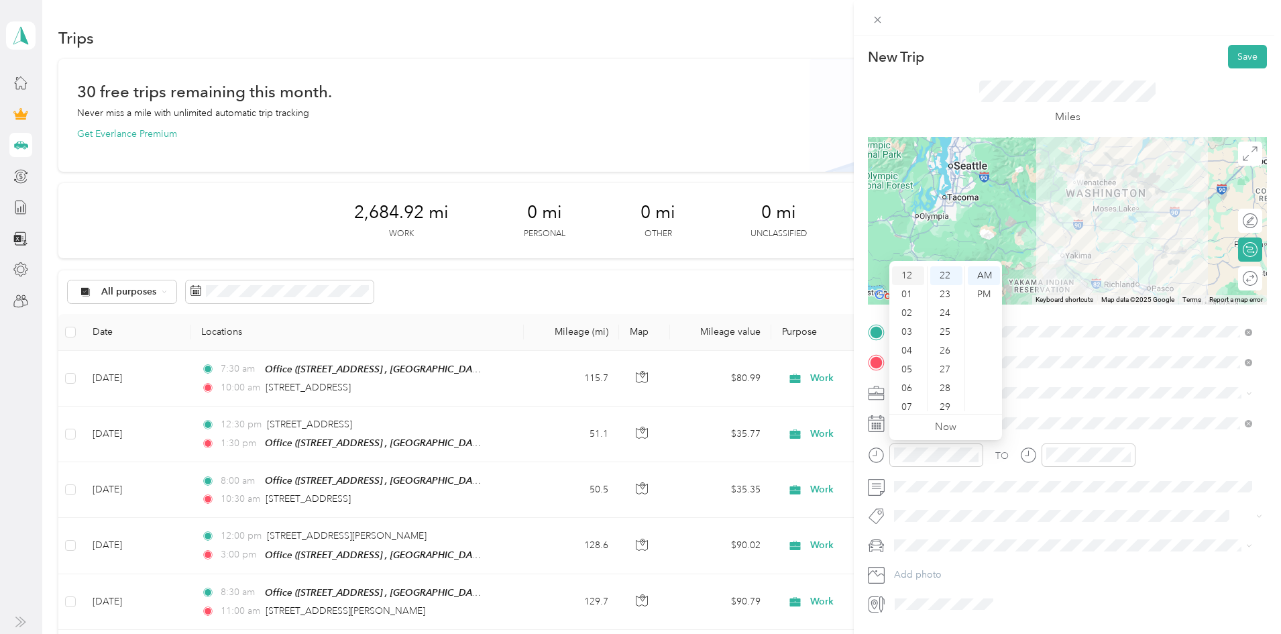
click at [911, 277] on div "12" at bounding box center [908, 275] width 32 height 19
click at [950, 352] on div "30" at bounding box center [946, 358] width 32 height 19
click at [987, 295] on div "PM" at bounding box center [984, 294] width 32 height 19
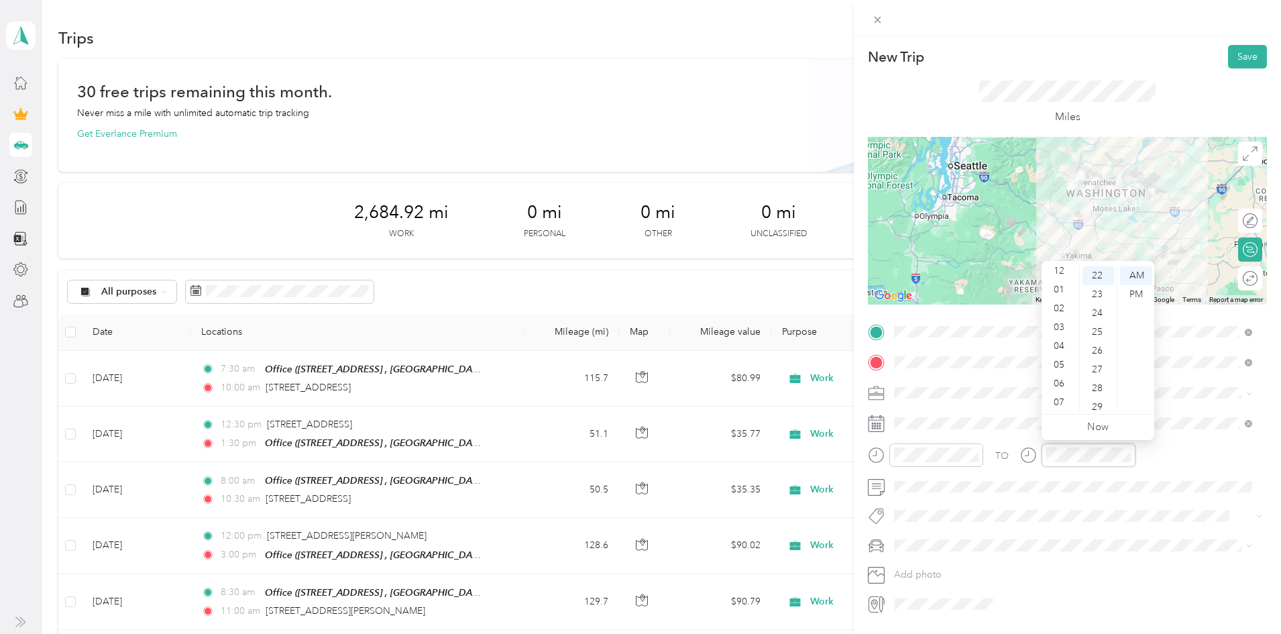
scroll to position [0, 0]
click at [1062, 351] on div "04" at bounding box center [1060, 350] width 32 height 19
click at [1102, 272] on div "00" at bounding box center [1098, 275] width 32 height 19
click at [1135, 292] on div "PM" at bounding box center [1136, 294] width 32 height 19
click at [1202, 465] on div "TO" at bounding box center [1067, 459] width 399 height 33
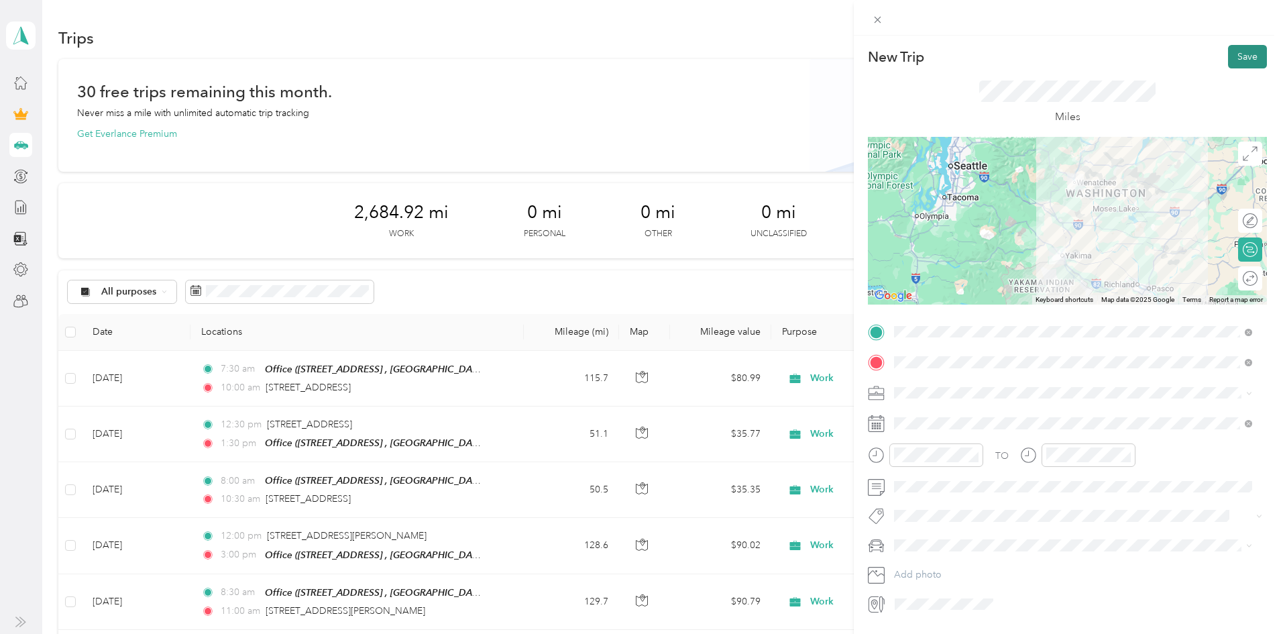
click at [1246, 61] on button "Save" at bounding box center [1247, 56] width 39 height 23
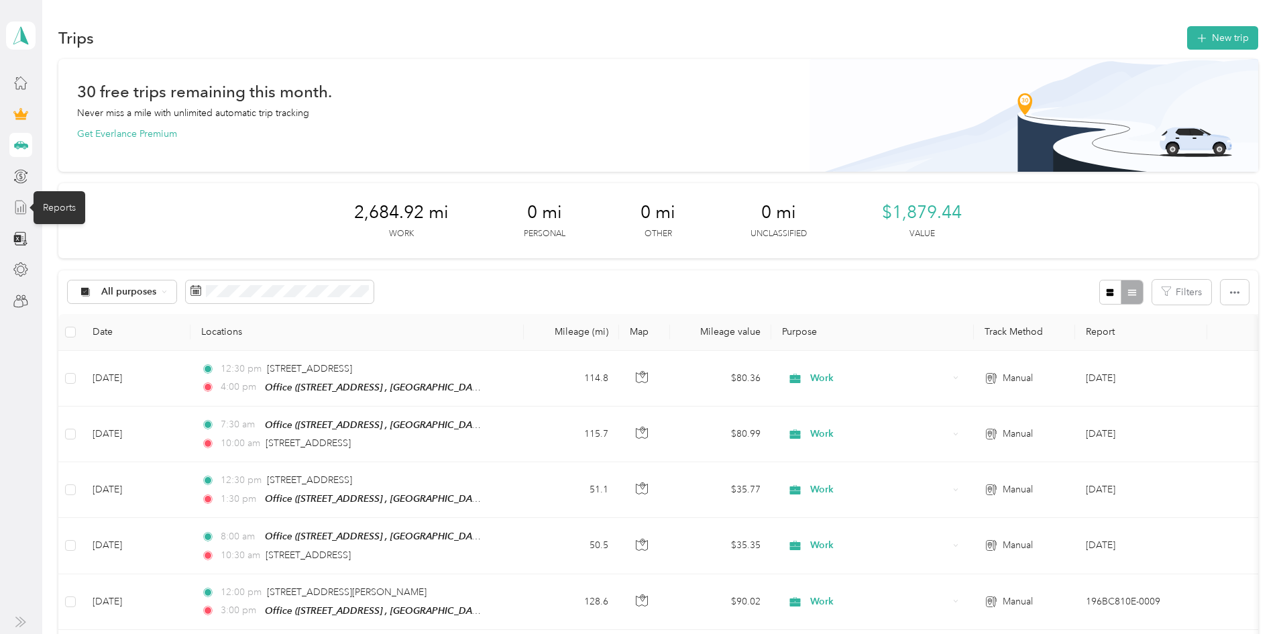
click at [25, 207] on icon at bounding box center [20, 207] width 15 height 15
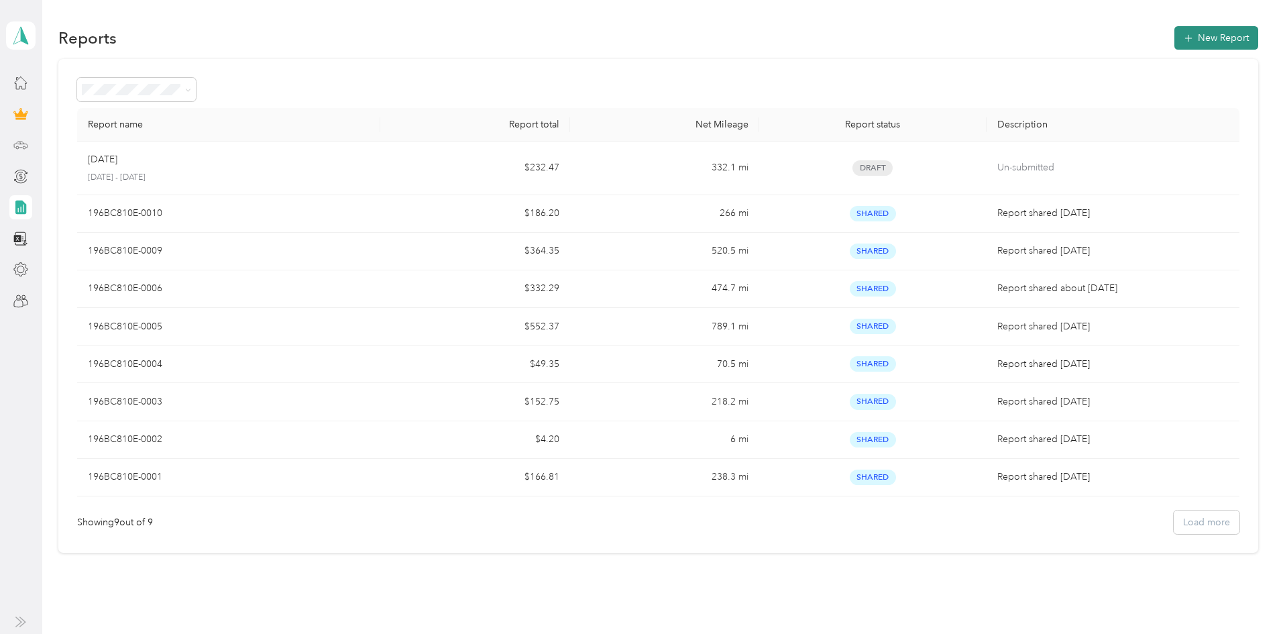
click at [1174, 43] on button "New Report" at bounding box center [1216, 37] width 84 height 23
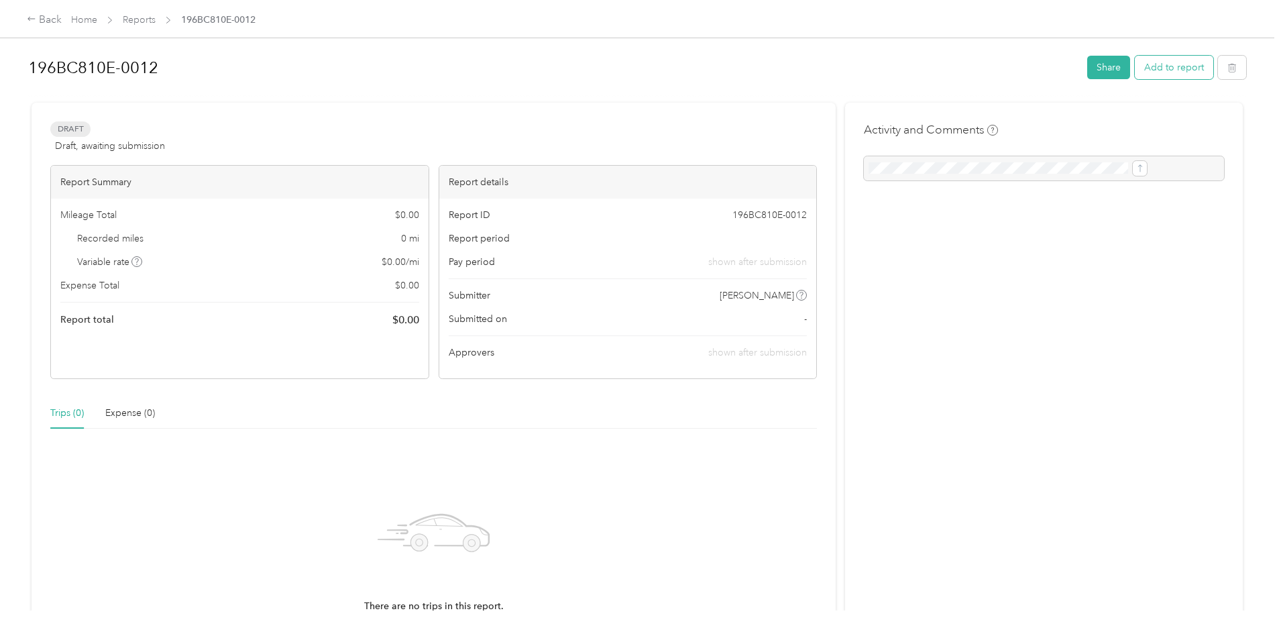
click at [1135, 64] on button "Add to report" at bounding box center [1174, 67] width 78 height 23
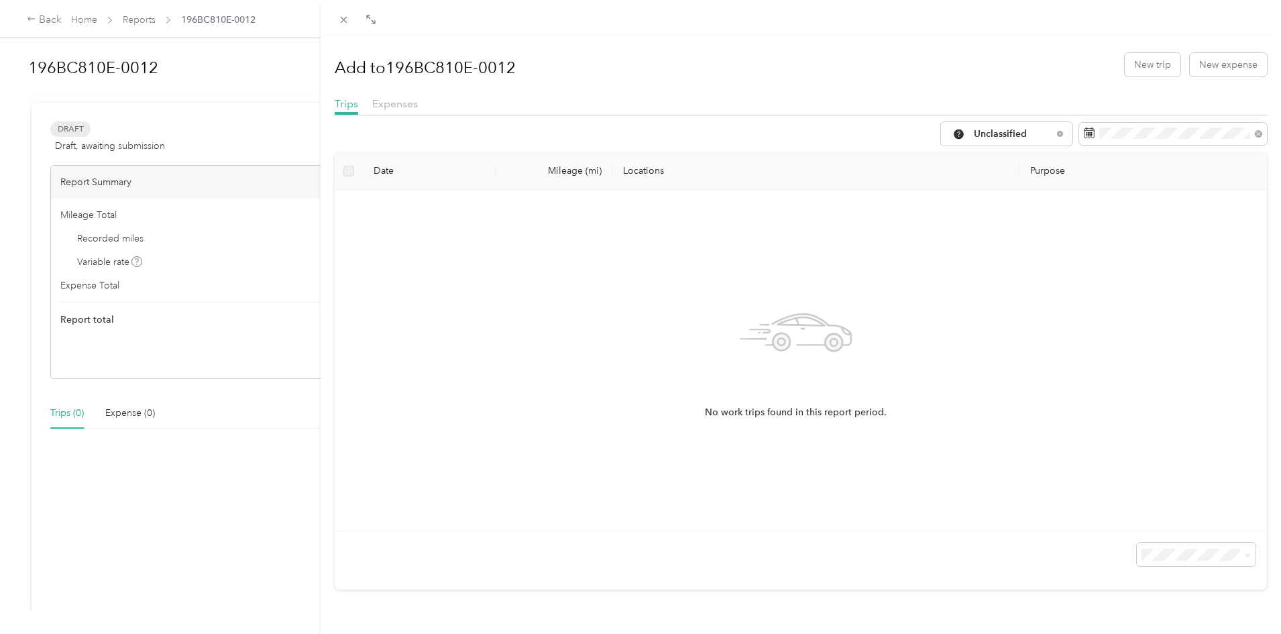
scroll to position [1, 0]
click at [1006, 131] on span "Unclassified" at bounding box center [1013, 133] width 78 height 9
click at [980, 203] on span "Work" at bounding box center [1008, 204] width 89 height 14
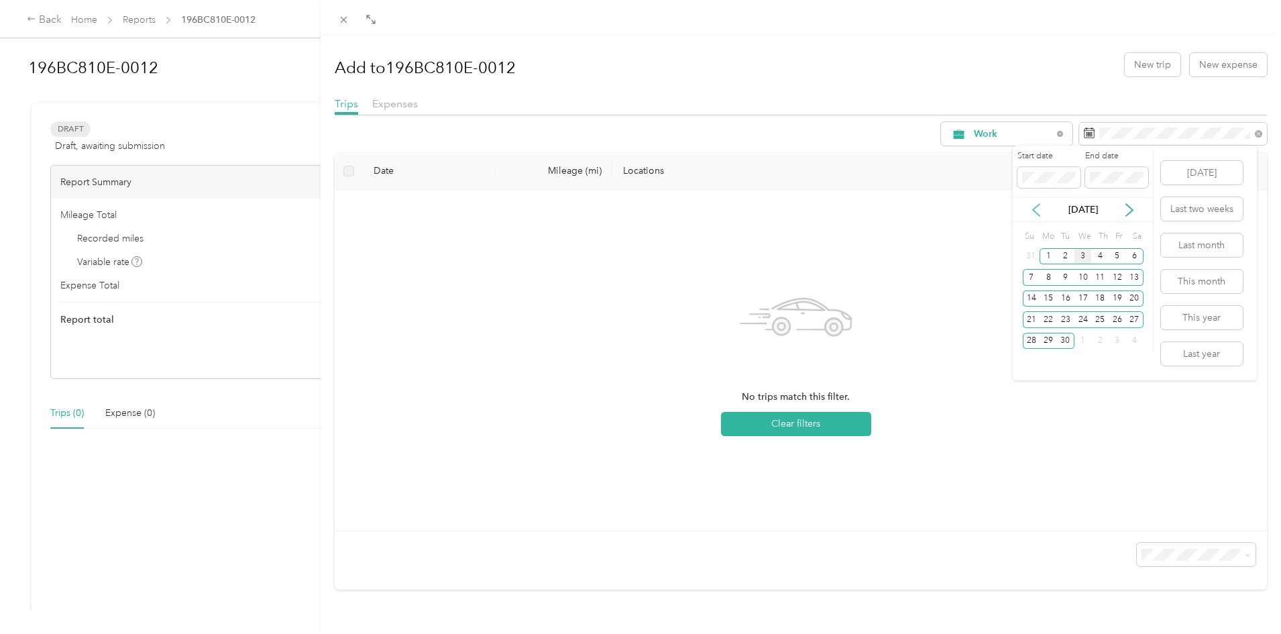
click at [1033, 209] on icon at bounding box center [1036, 210] width 7 height 12
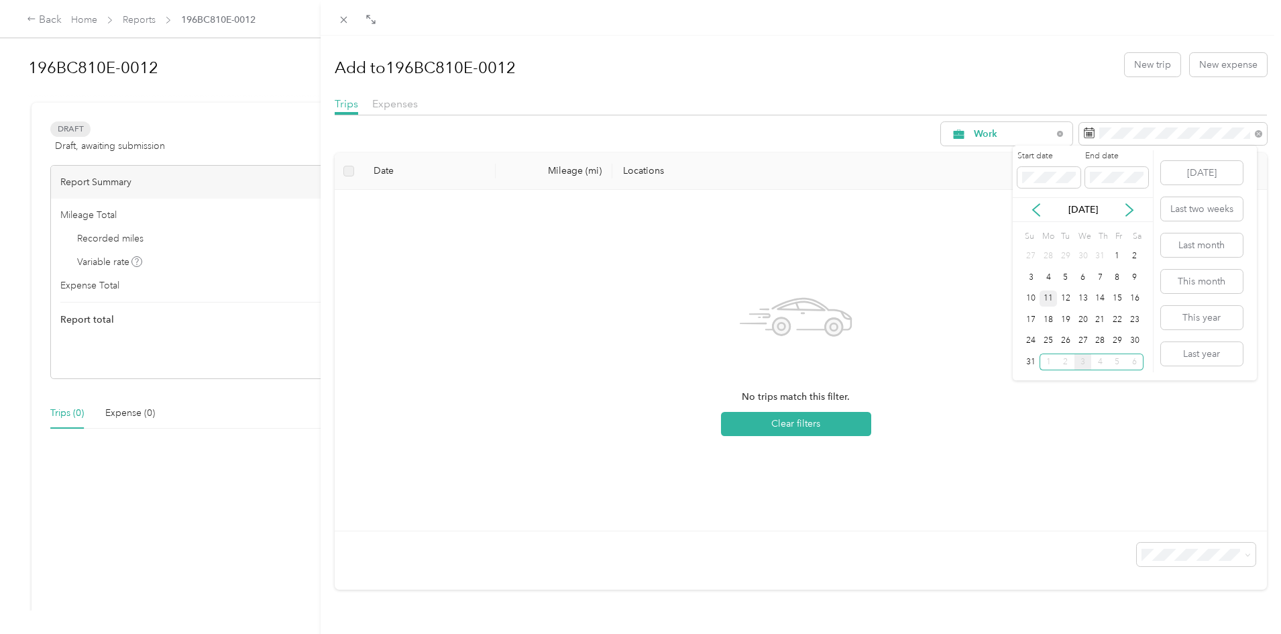
click at [1051, 296] on div "11" at bounding box center [1047, 298] width 17 height 17
click at [1118, 321] on div "22" at bounding box center [1116, 319] width 17 height 17
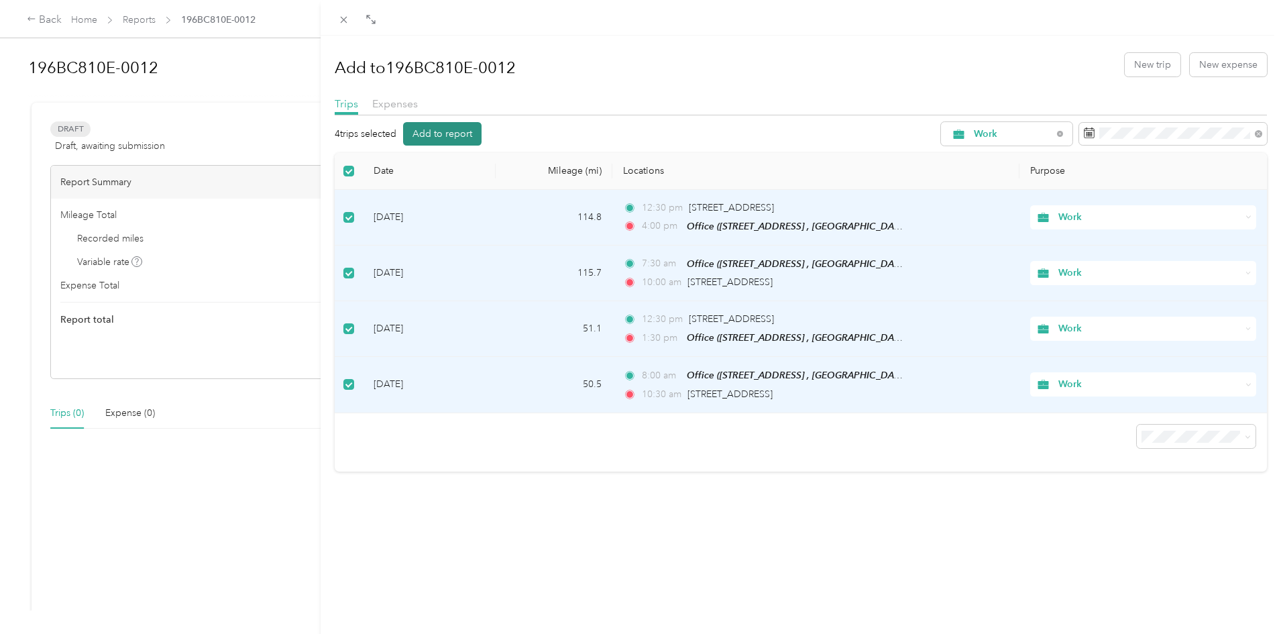
click at [443, 132] on button "Add to report" at bounding box center [442, 133] width 78 height 23
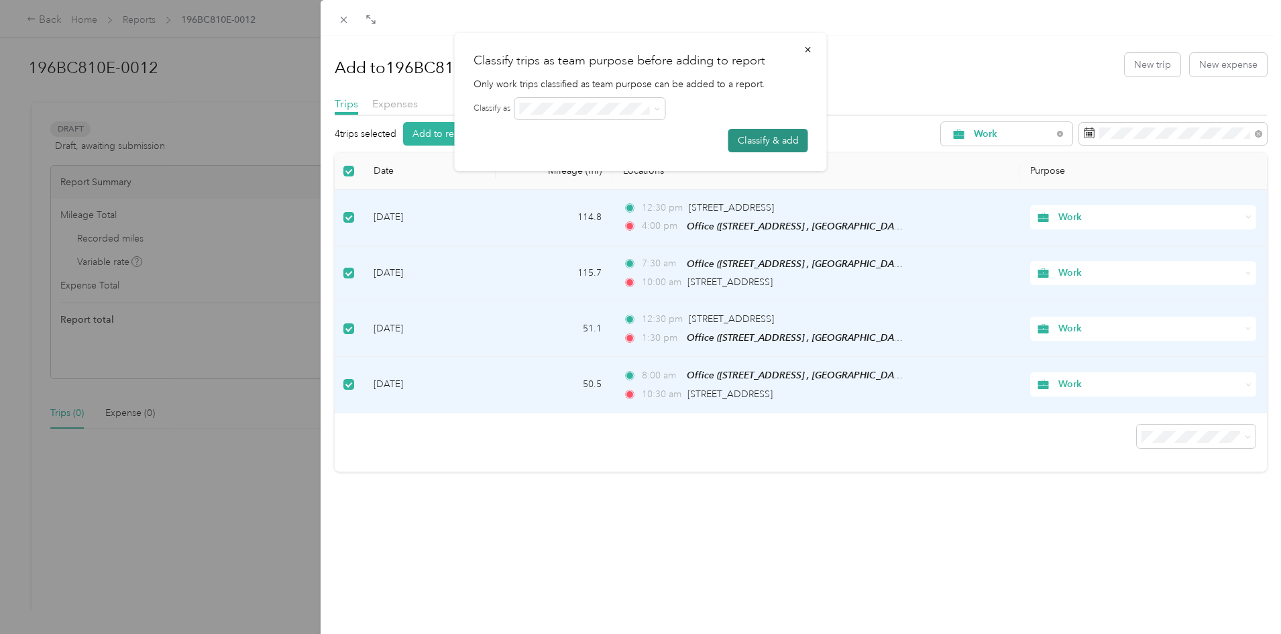
click at [766, 141] on button "Classify & add" at bounding box center [768, 140] width 80 height 23
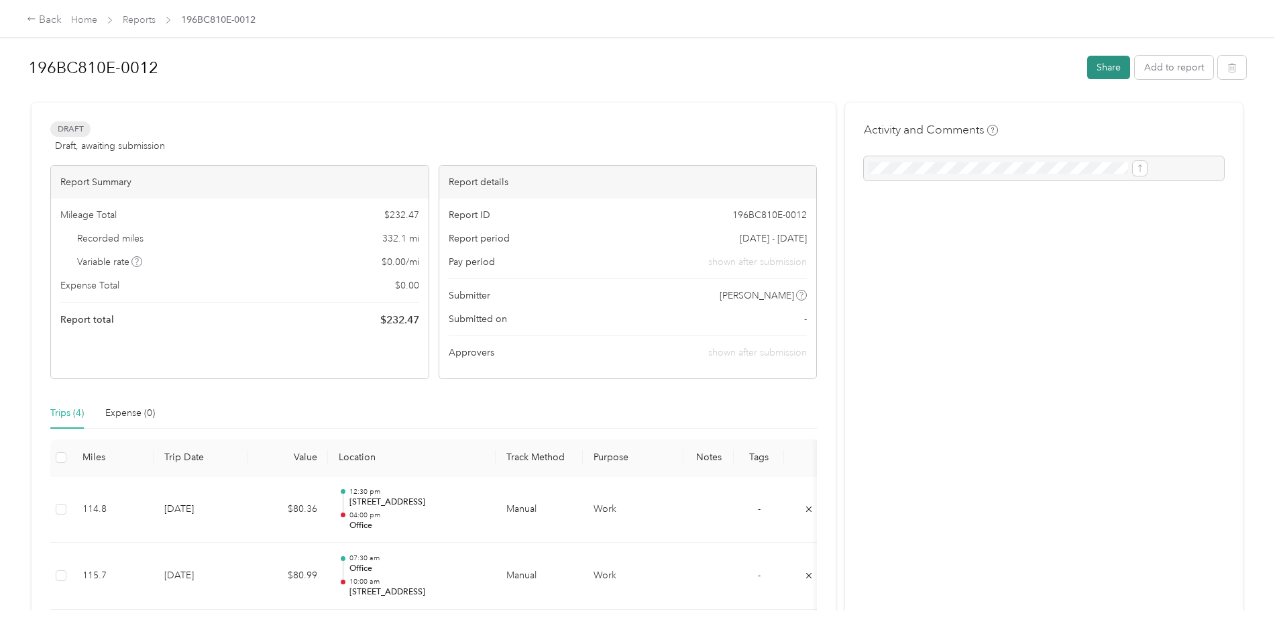
click at [1087, 68] on button "Share" at bounding box center [1108, 67] width 43 height 23
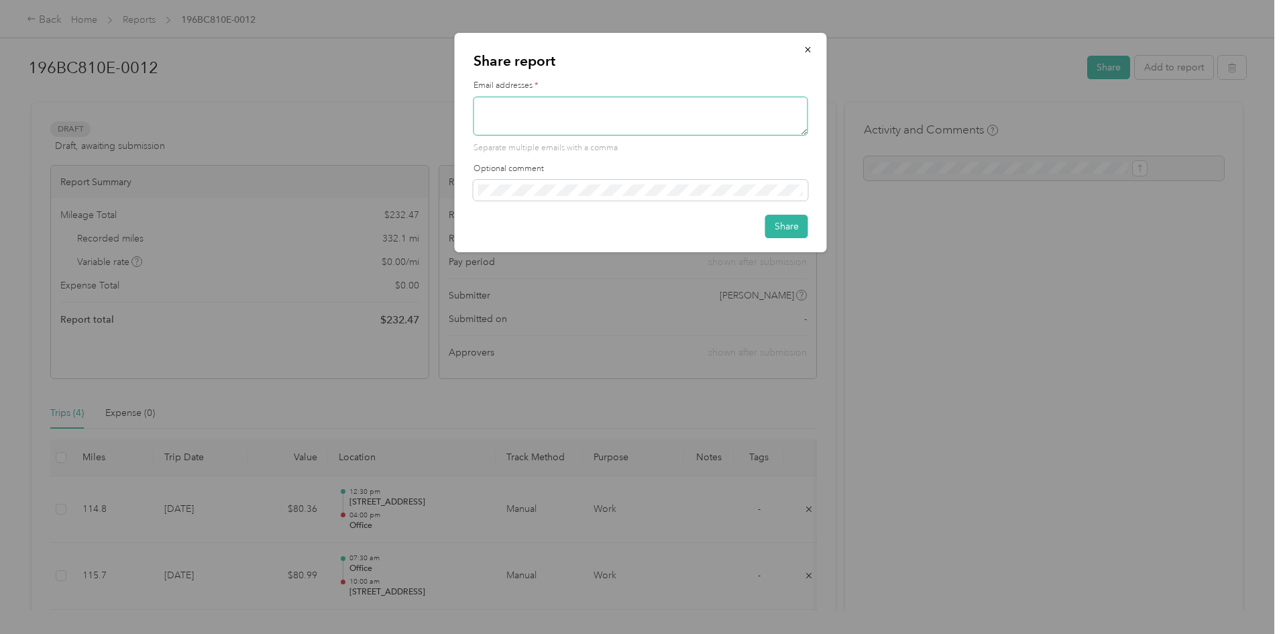
click at [652, 116] on textarea at bounding box center [640, 116] width 335 height 39
type textarea "[PERSON_NAME][EMAIL_ADDRESS][PERSON_NAME][DOMAIN_NAME]"
click at [799, 233] on button "Share" at bounding box center [786, 226] width 43 height 23
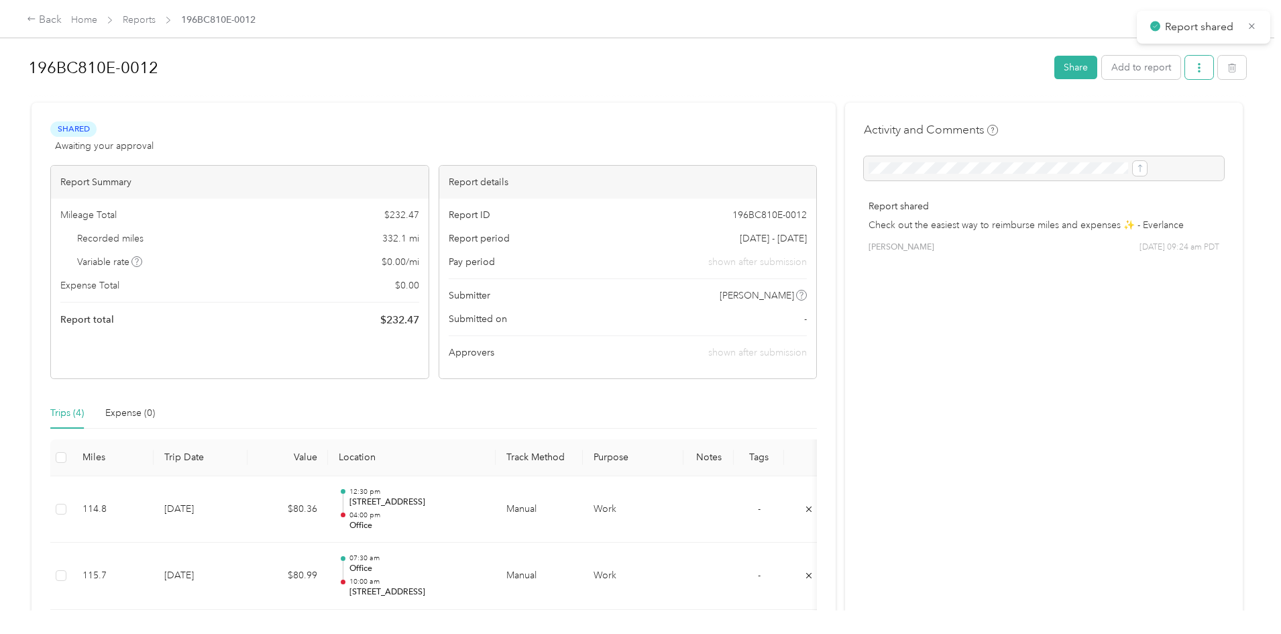
click at [1194, 70] on icon "button" at bounding box center [1198, 67] width 9 height 9
click at [1059, 113] on span "Download" at bounding box center [1051, 117] width 44 height 14
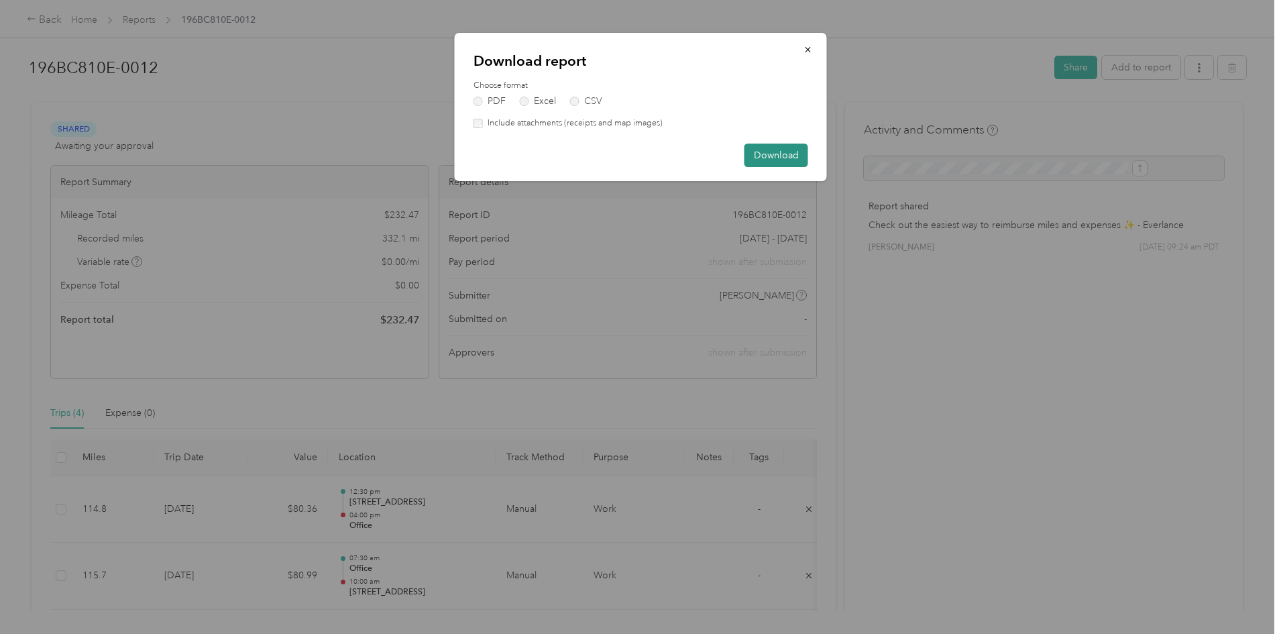
click at [758, 152] on button "Download" at bounding box center [776, 155] width 64 height 23
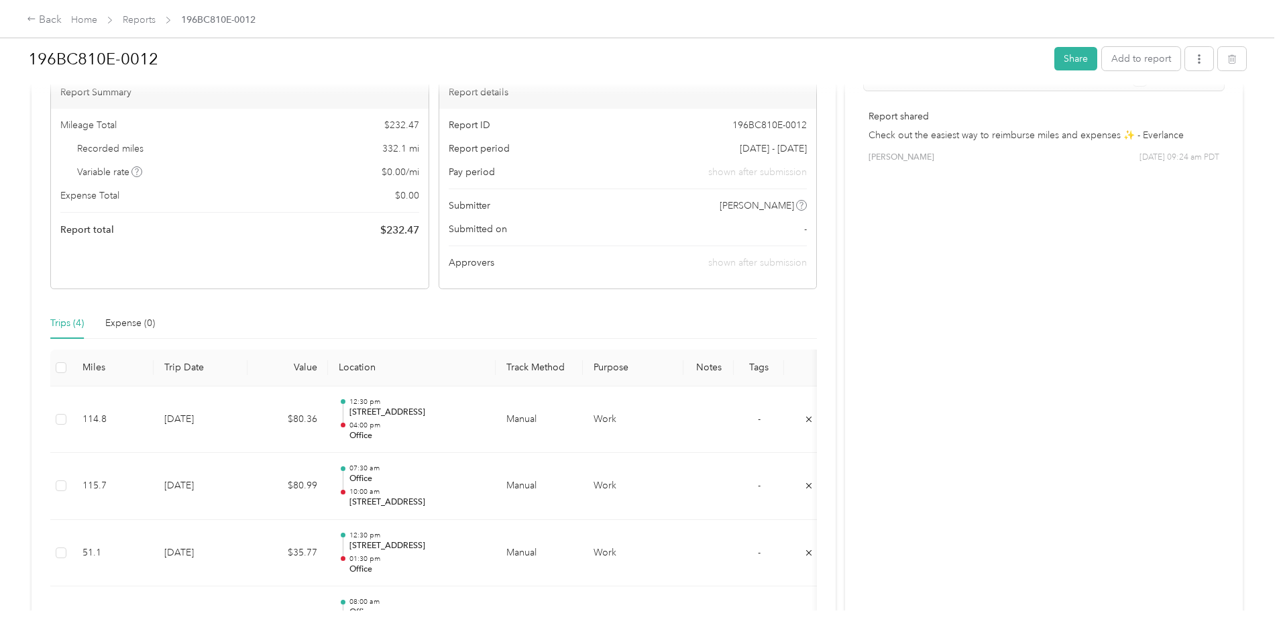
scroll to position [134, 0]
